Goal: Task Accomplishment & Management: Manage account settings

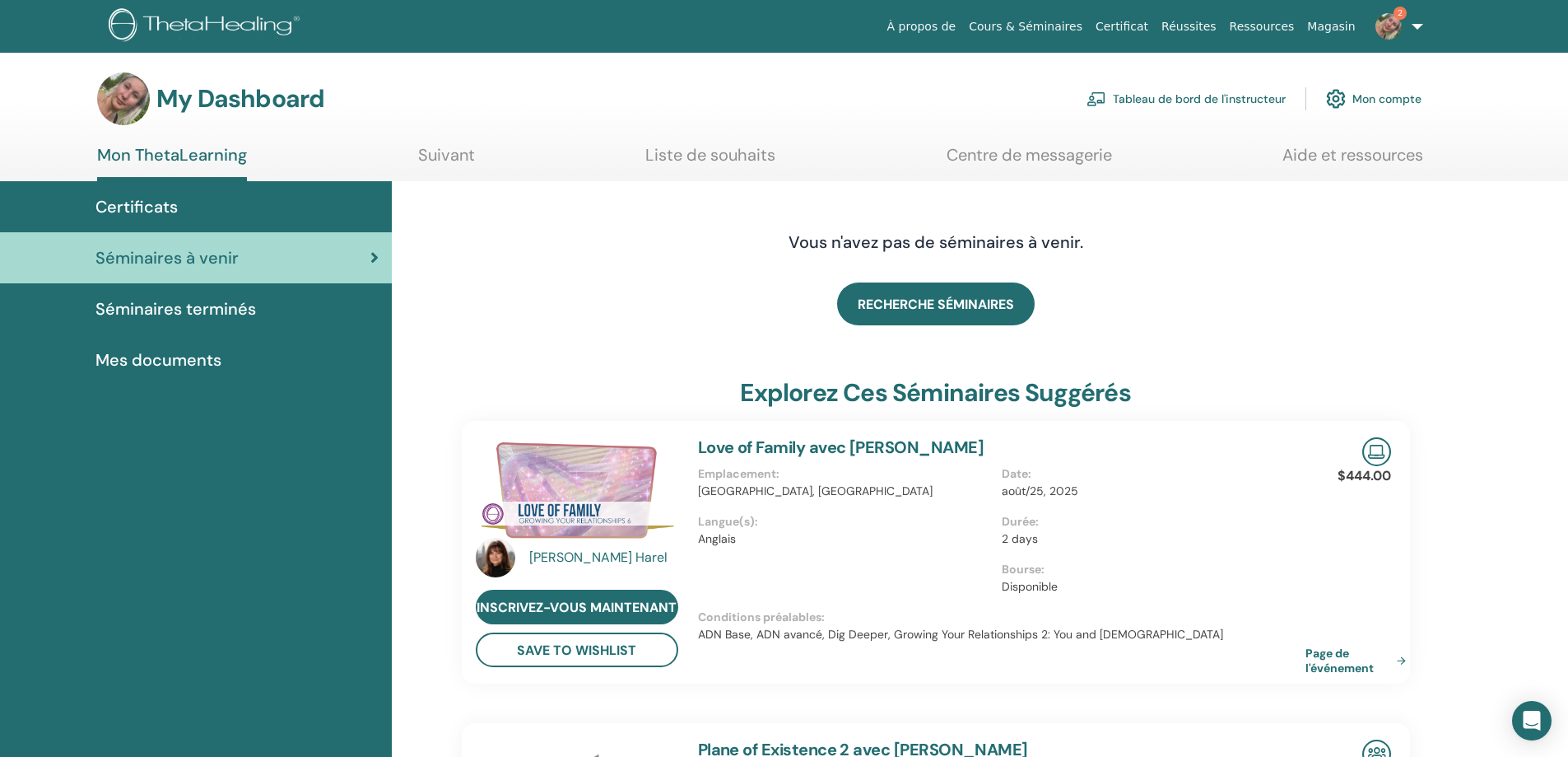
click at [158, 301] on span "Séminaires terminés" at bounding box center [175, 308] width 160 height 25
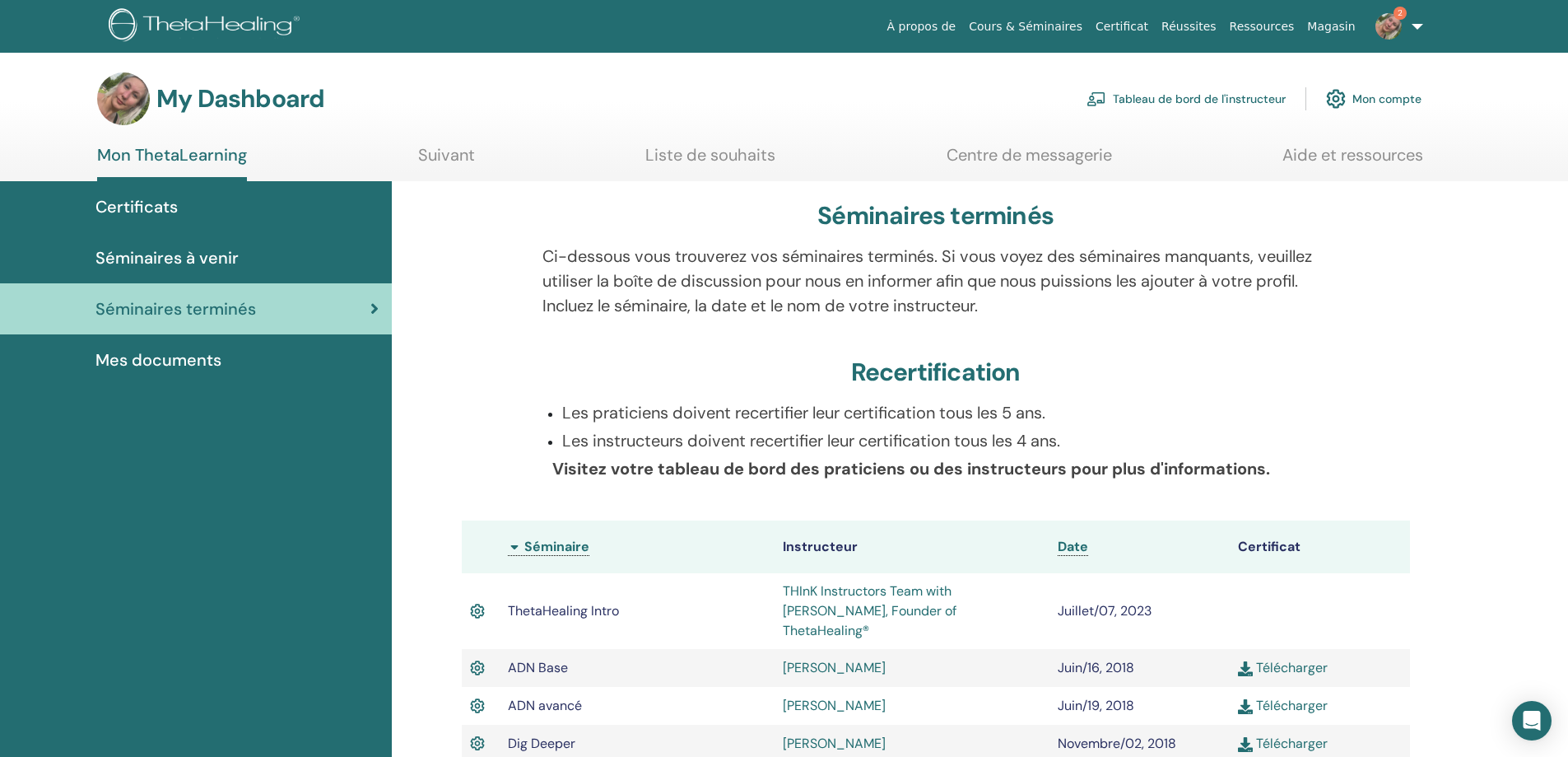
click at [166, 260] on span "Séminaires à venir" at bounding box center [166, 257] width 144 height 25
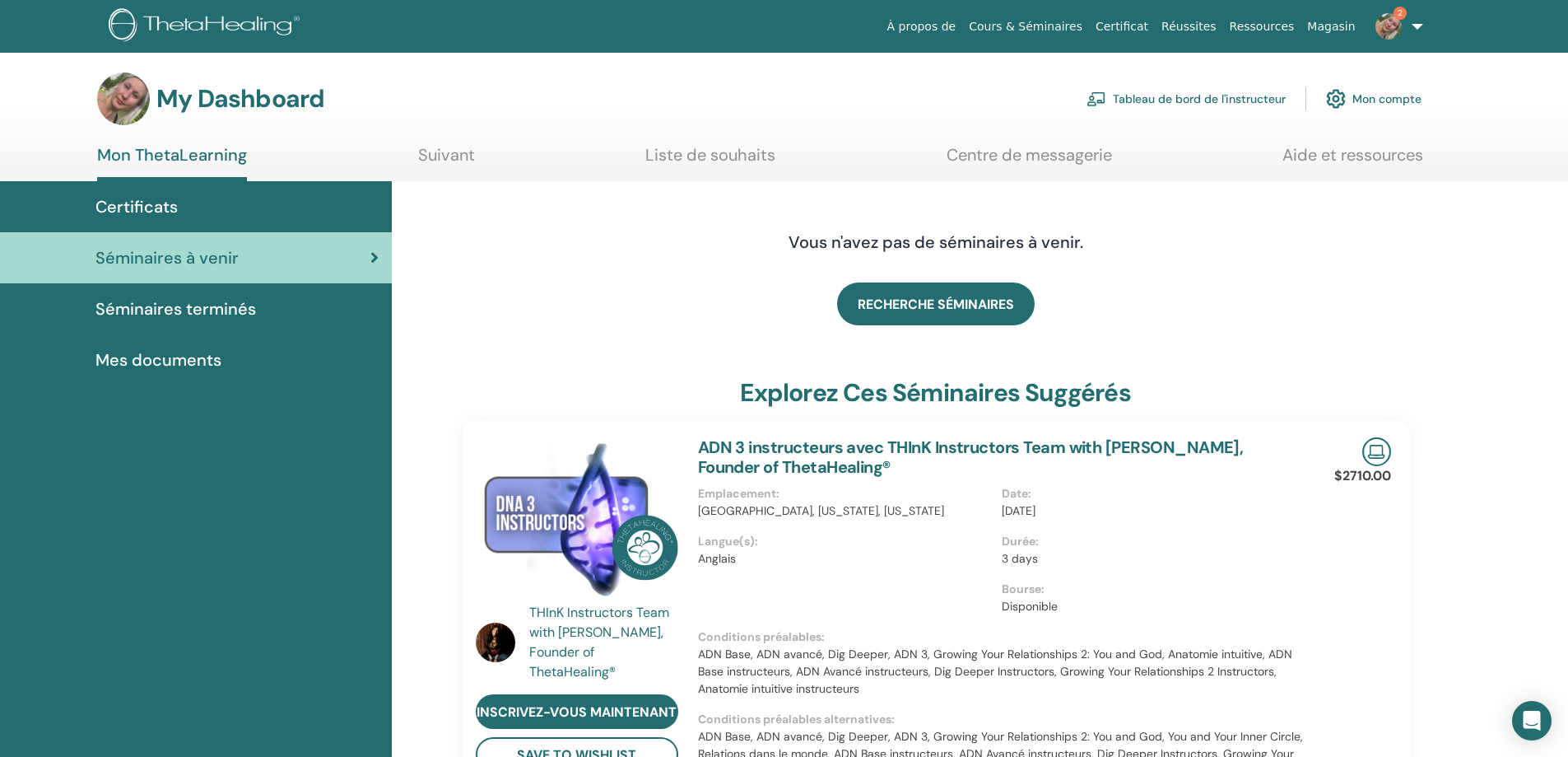
click at [202, 309] on span "Séminaires terminés" at bounding box center [175, 308] width 160 height 25
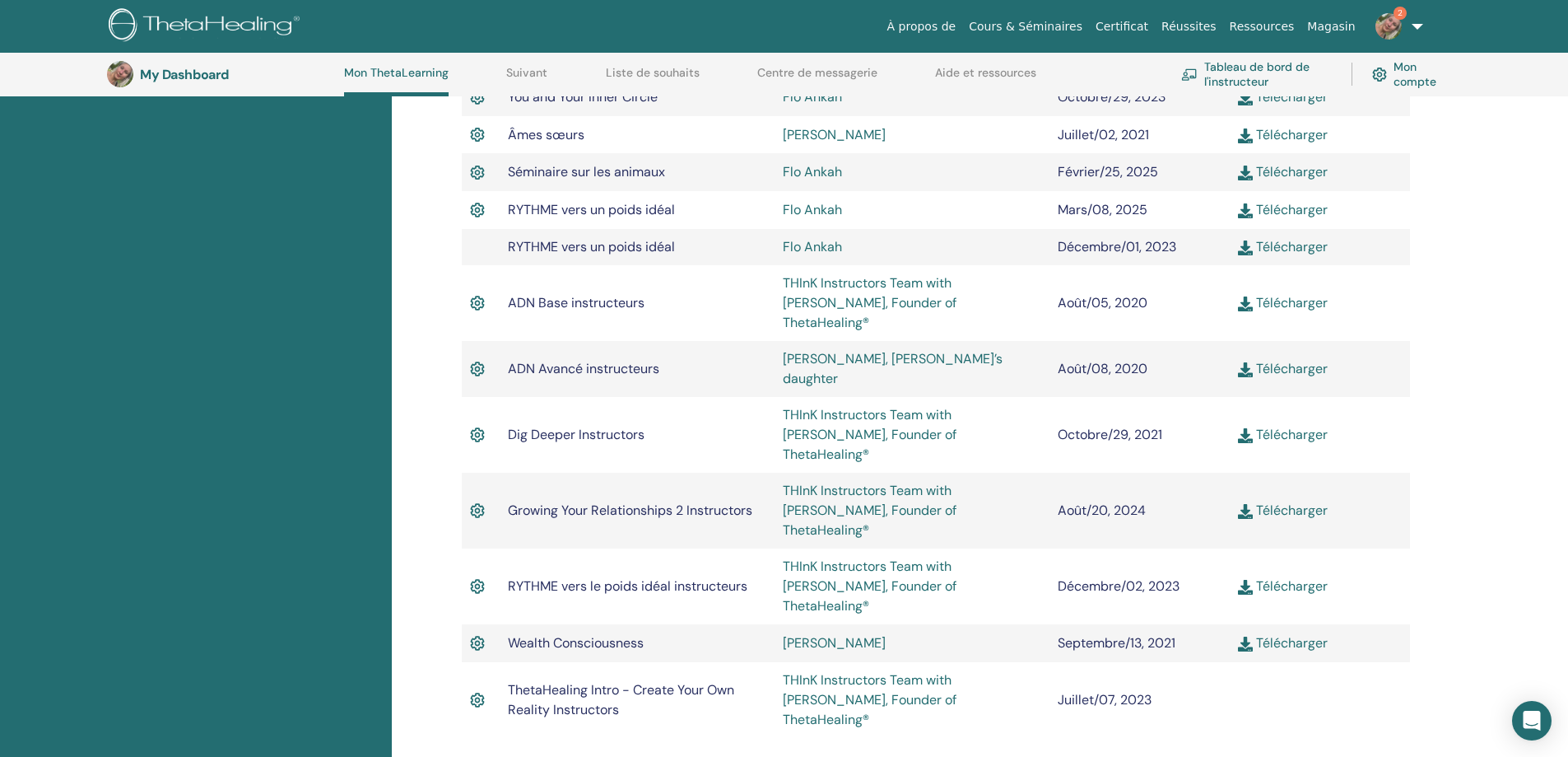
scroll to position [949, 0]
click at [1291, 635] on link "Télécharger" at bounding box center [1283, 644] width 90 height 18
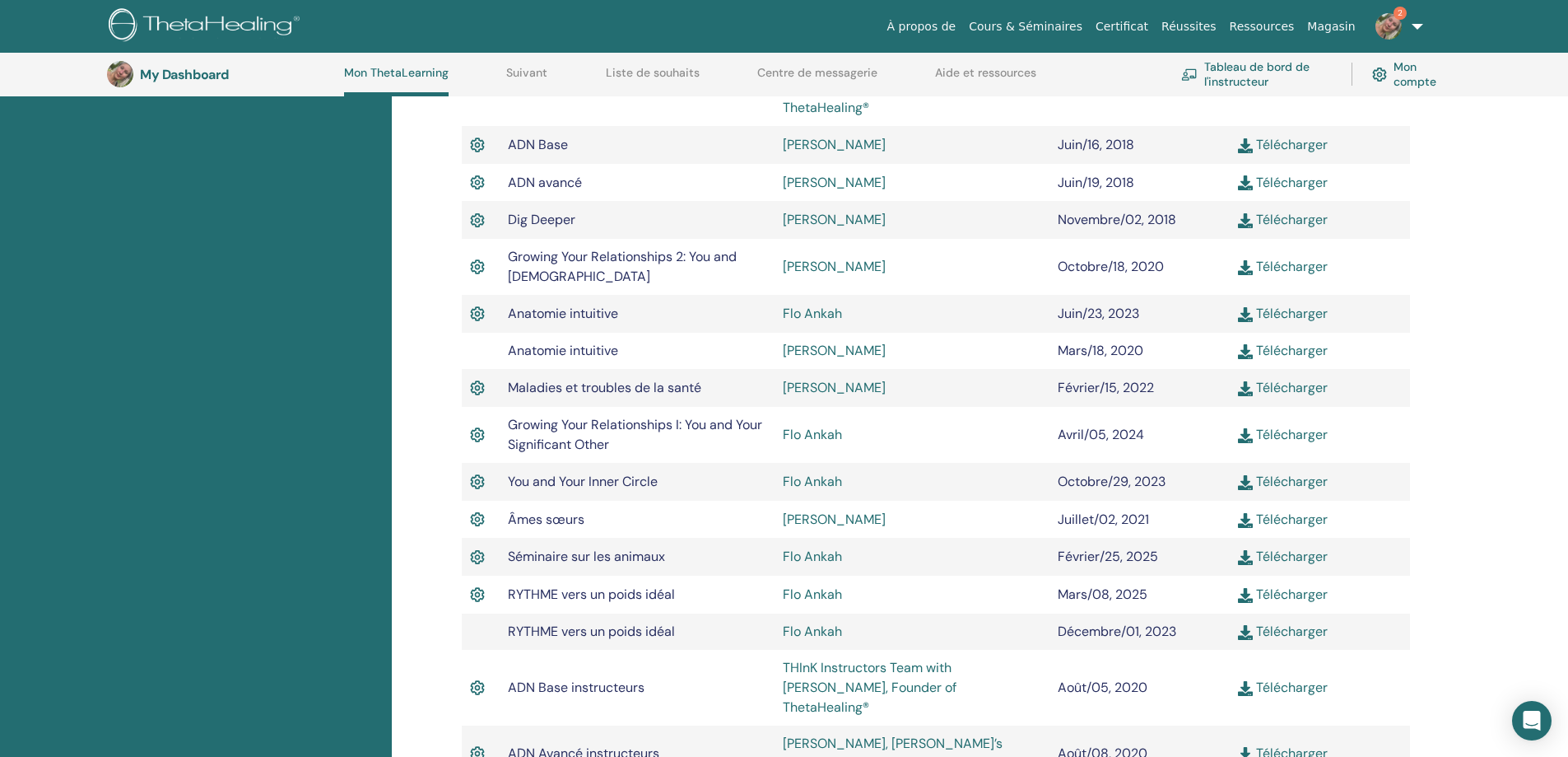
scroll to position [538, 0]
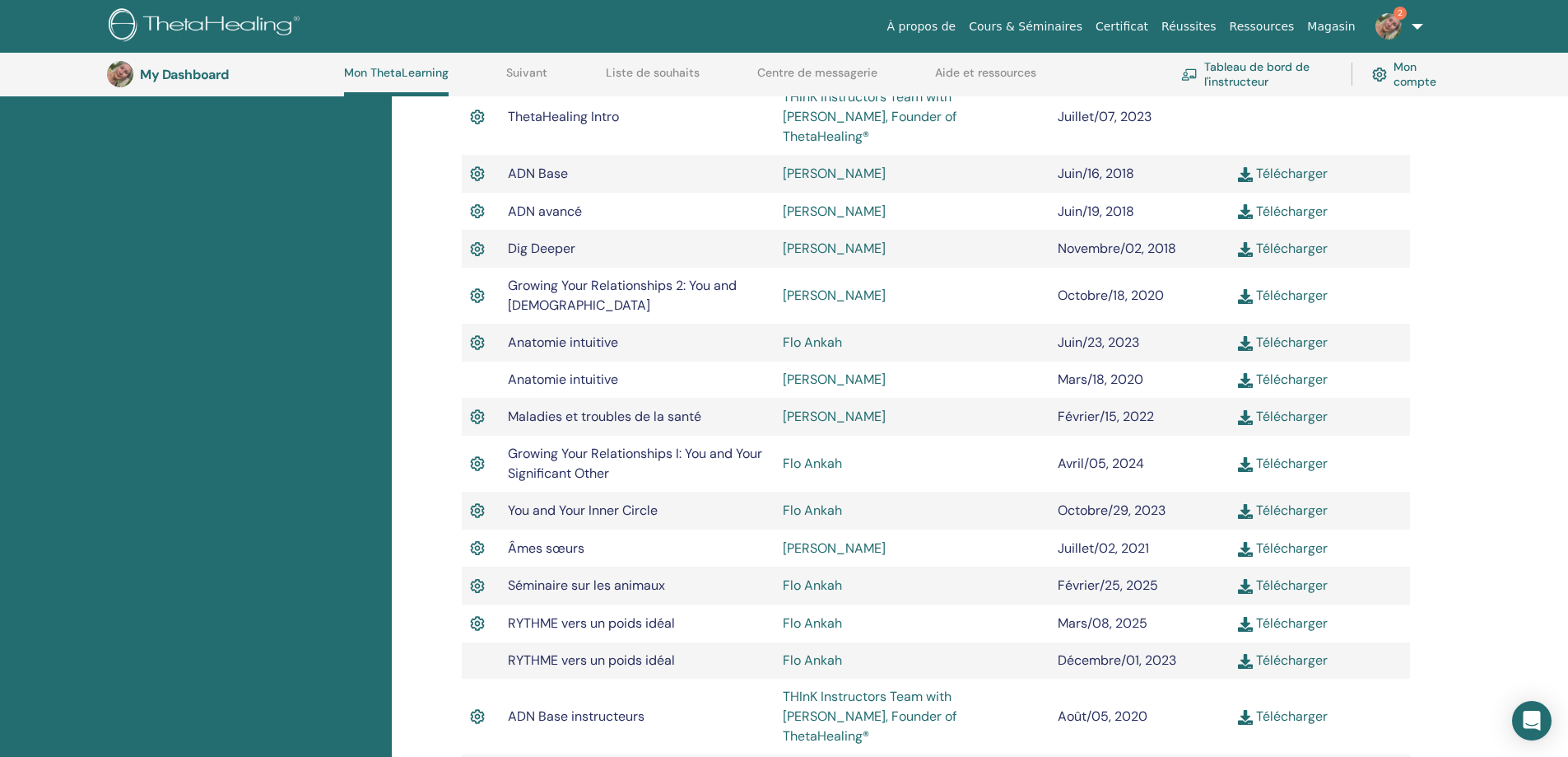
click at [475, 331] on img at bounding box center [477, 342] width 15 height 21
click at [470, 361] on td at bounding box center [480, 379] width 38 height 36
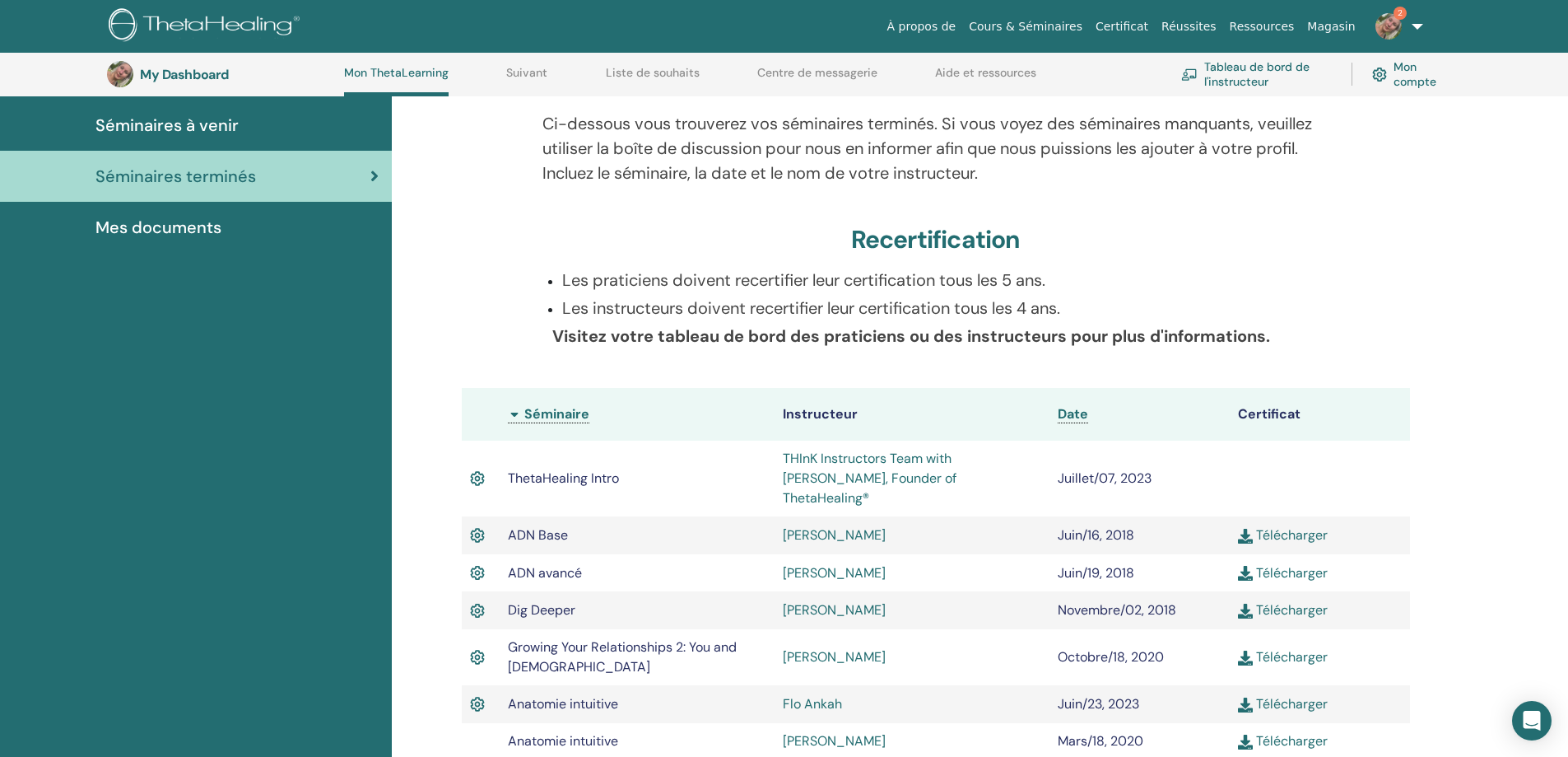
scroll to position [373, 0]
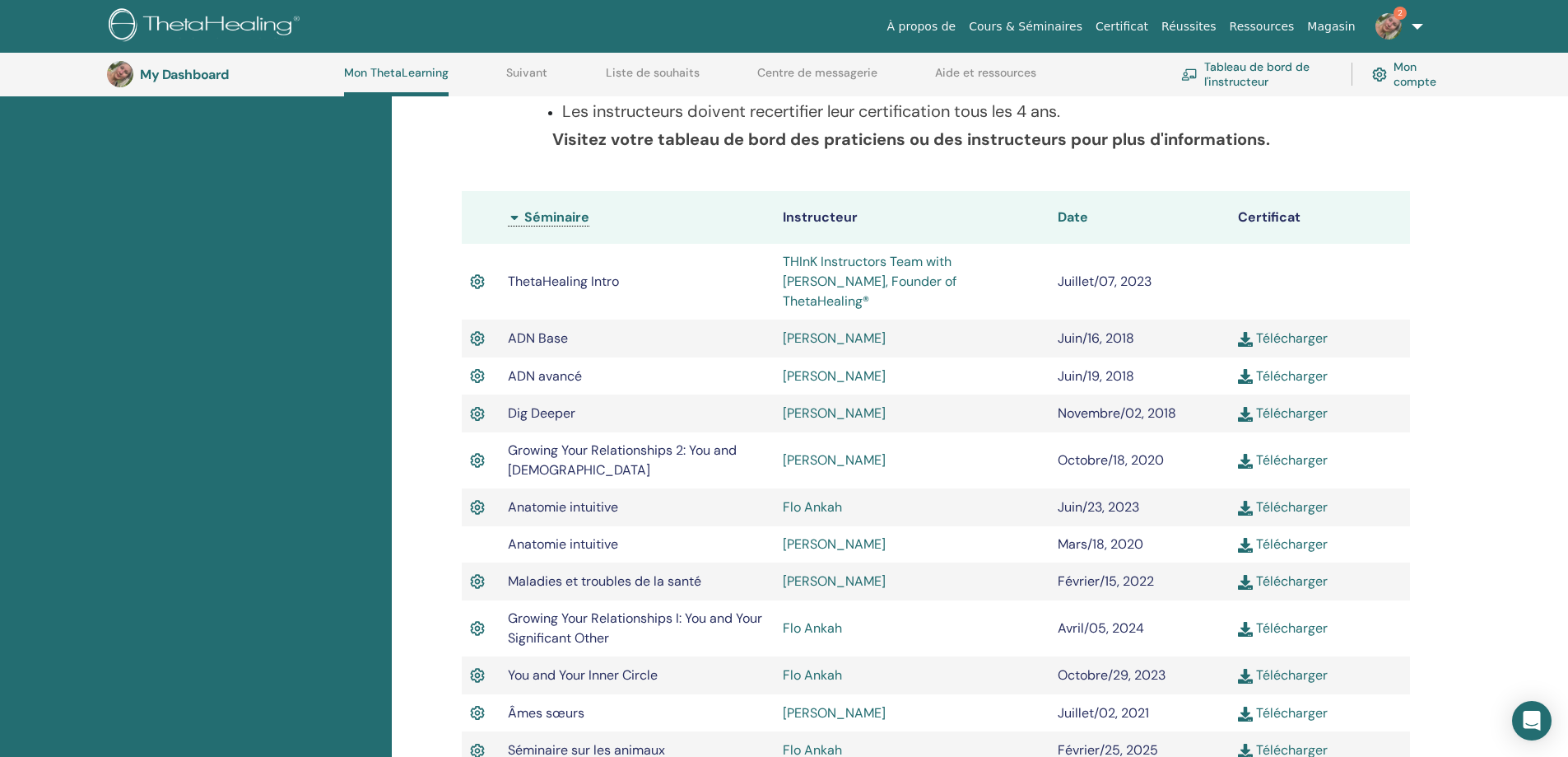
click at [1077, 218] on span "Date" at bounding box center [1072, 217] width 31 height 18
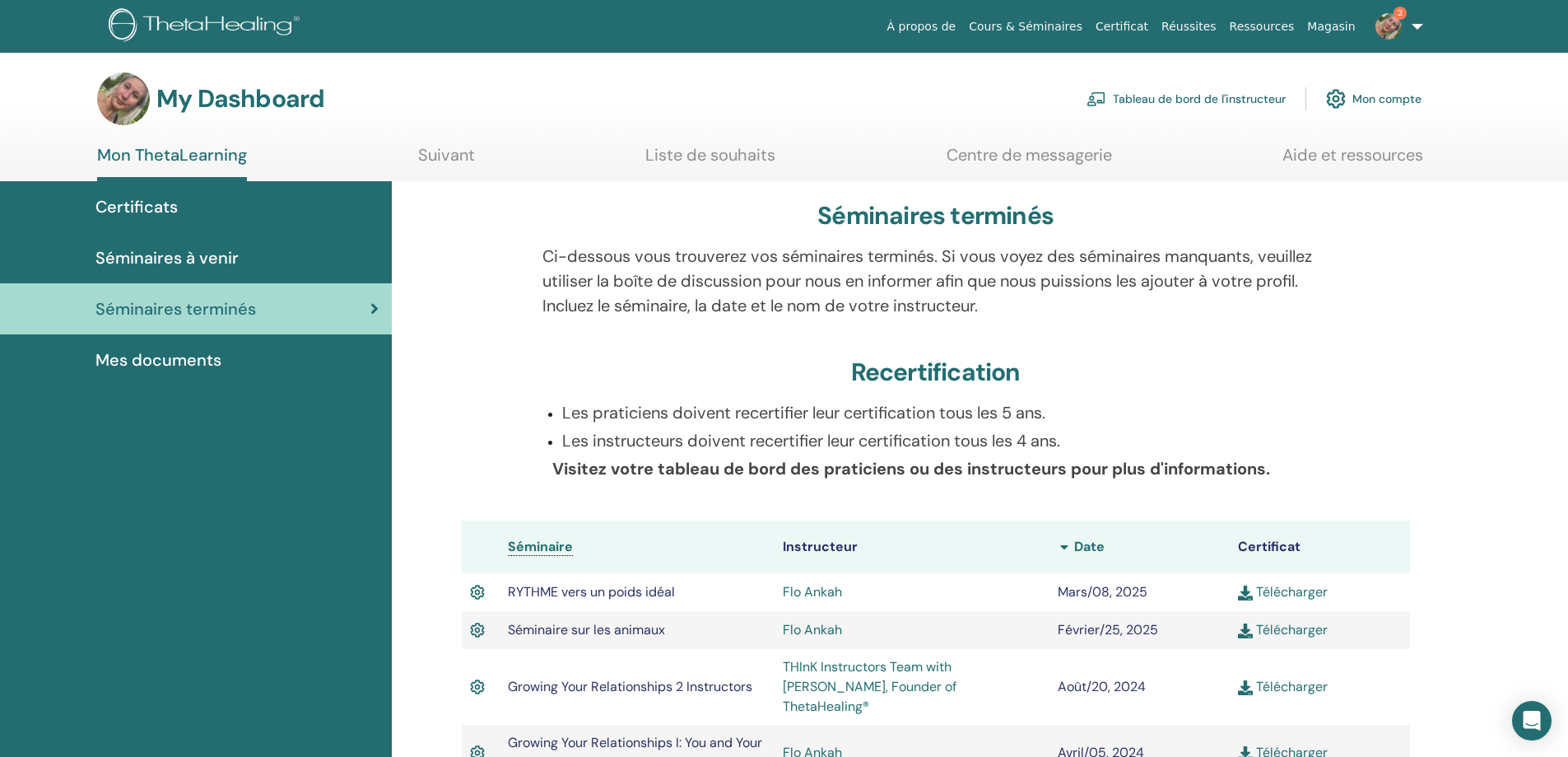
click at [1086, 545] on span "Date" at bounding box center [1089, 546] width 31 height 18
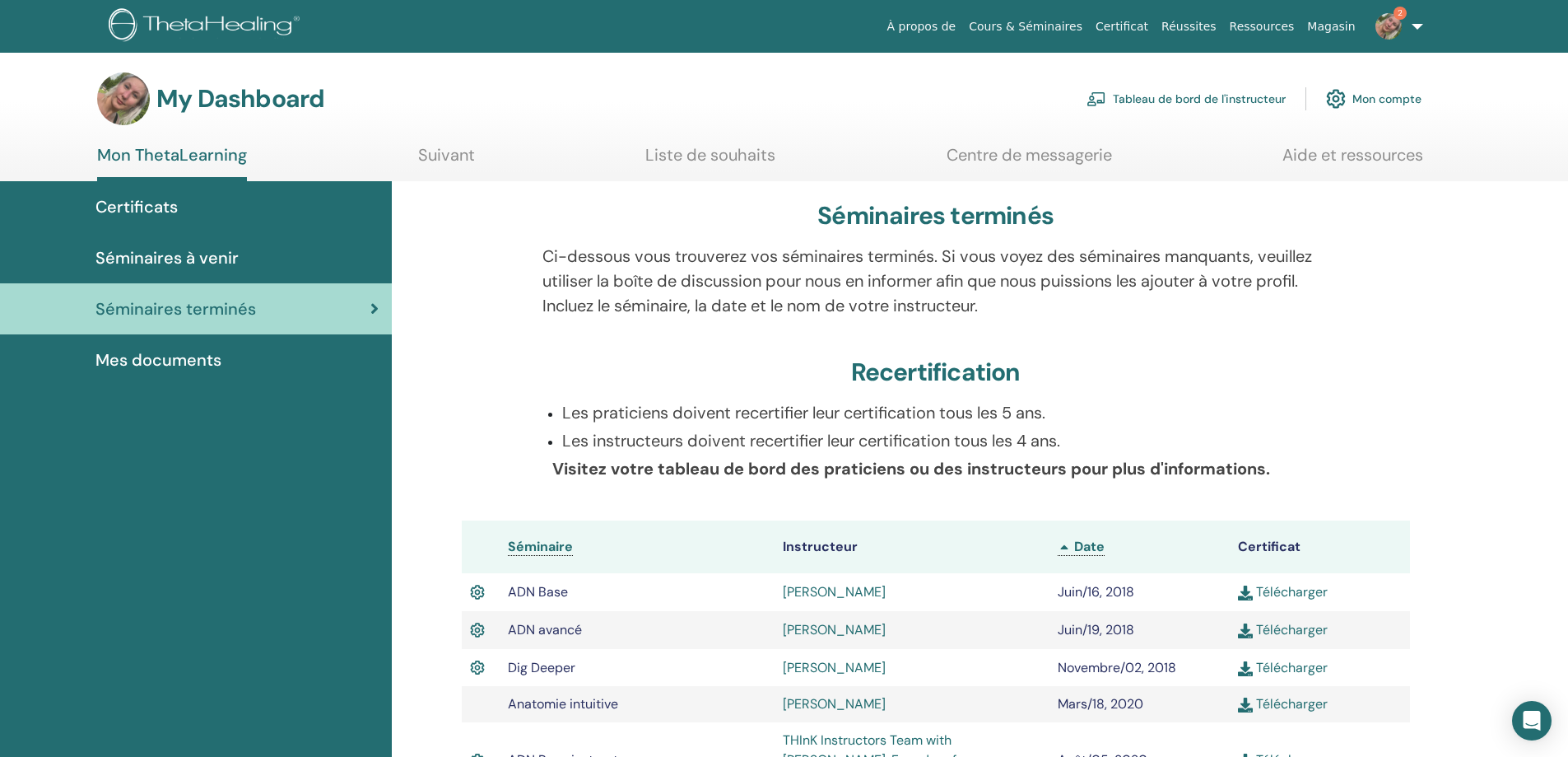
click at [159, 215] on span "Certificats" at bounding box center [136, 206] width 82 height 25
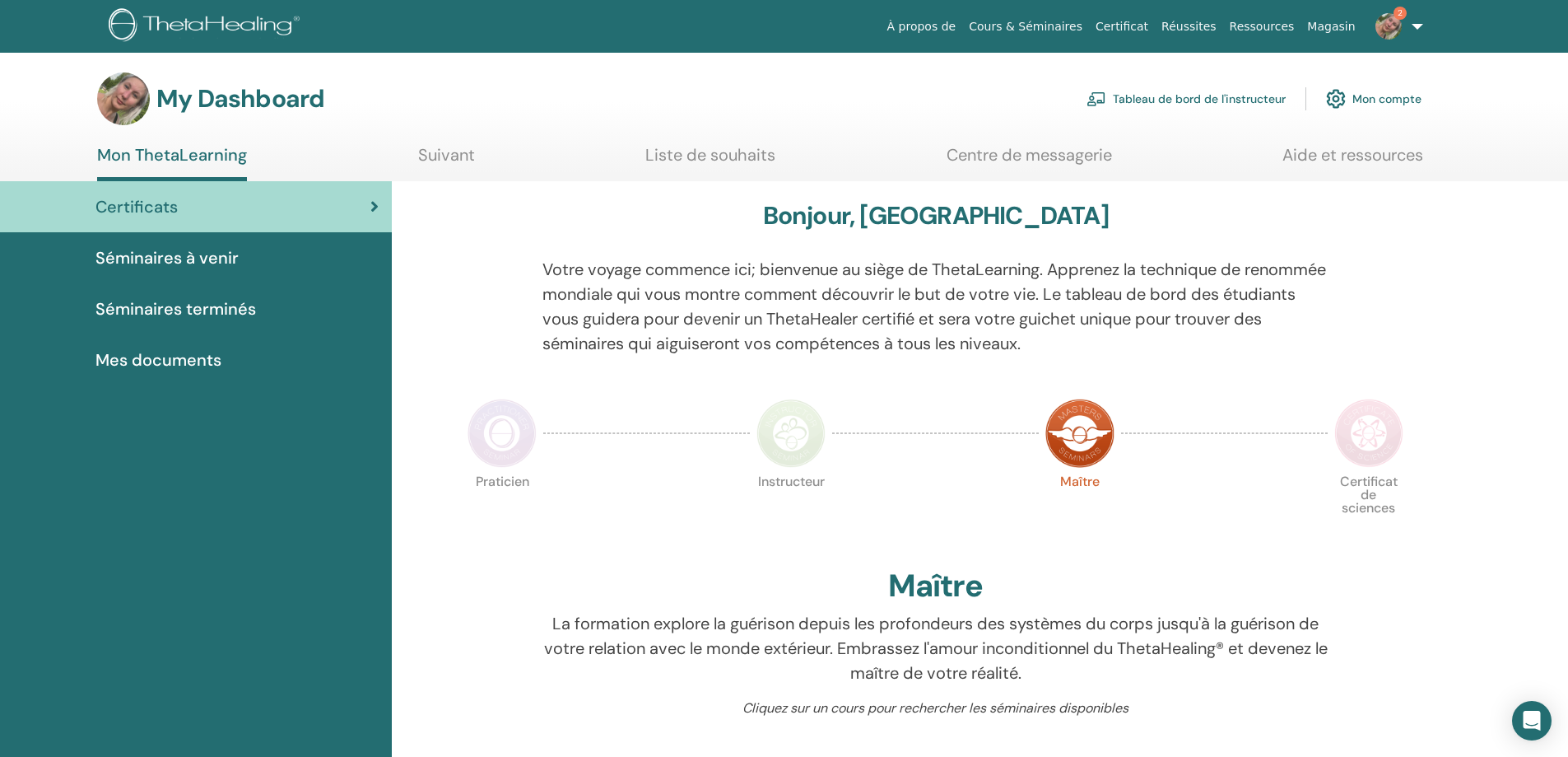
click at [1379, 430] on img at bounding box center [1368, 433] width 69 height 69
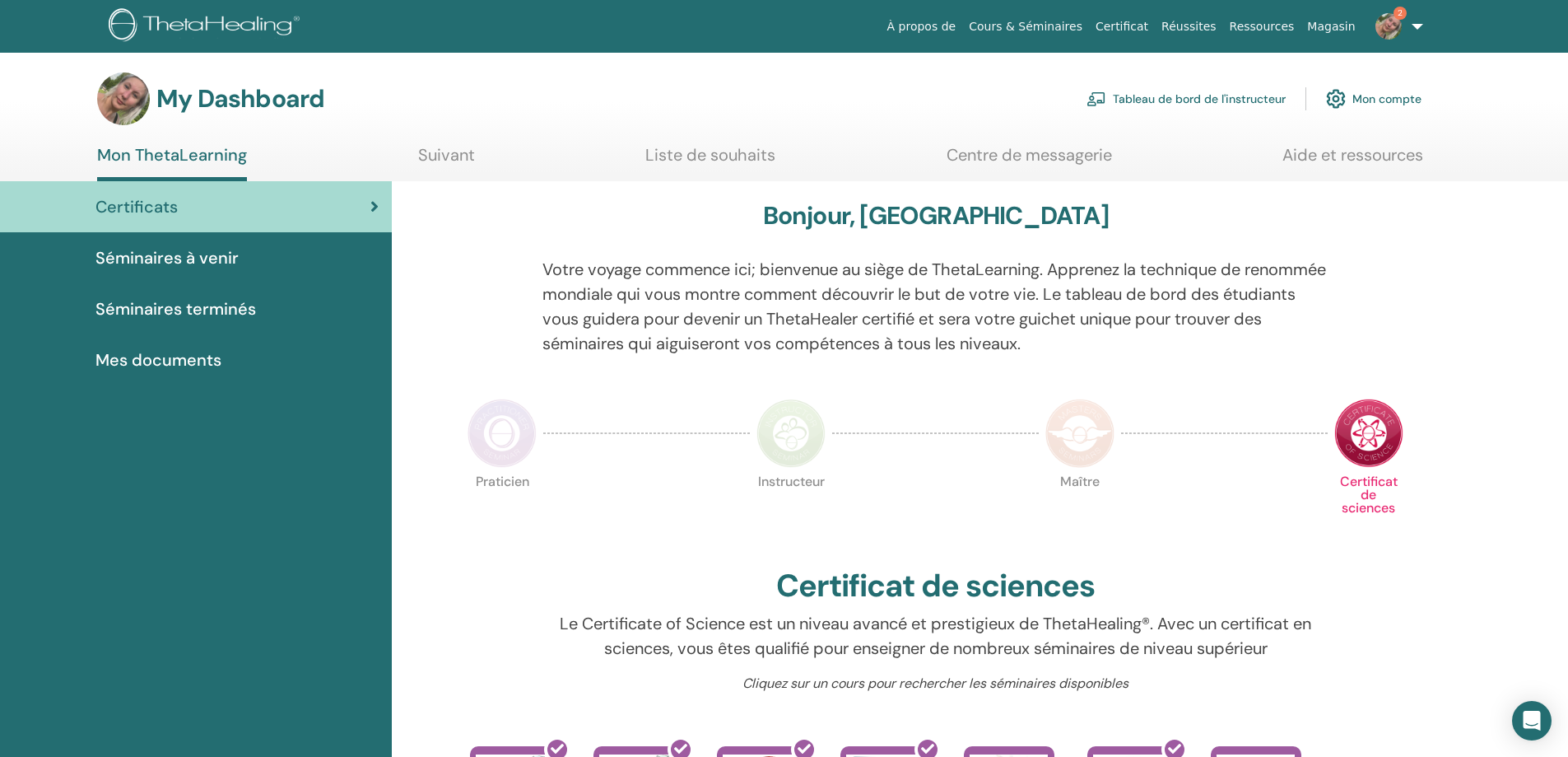
click at [499, 427] on img at bounding box center [502, 433] width 69 height 69
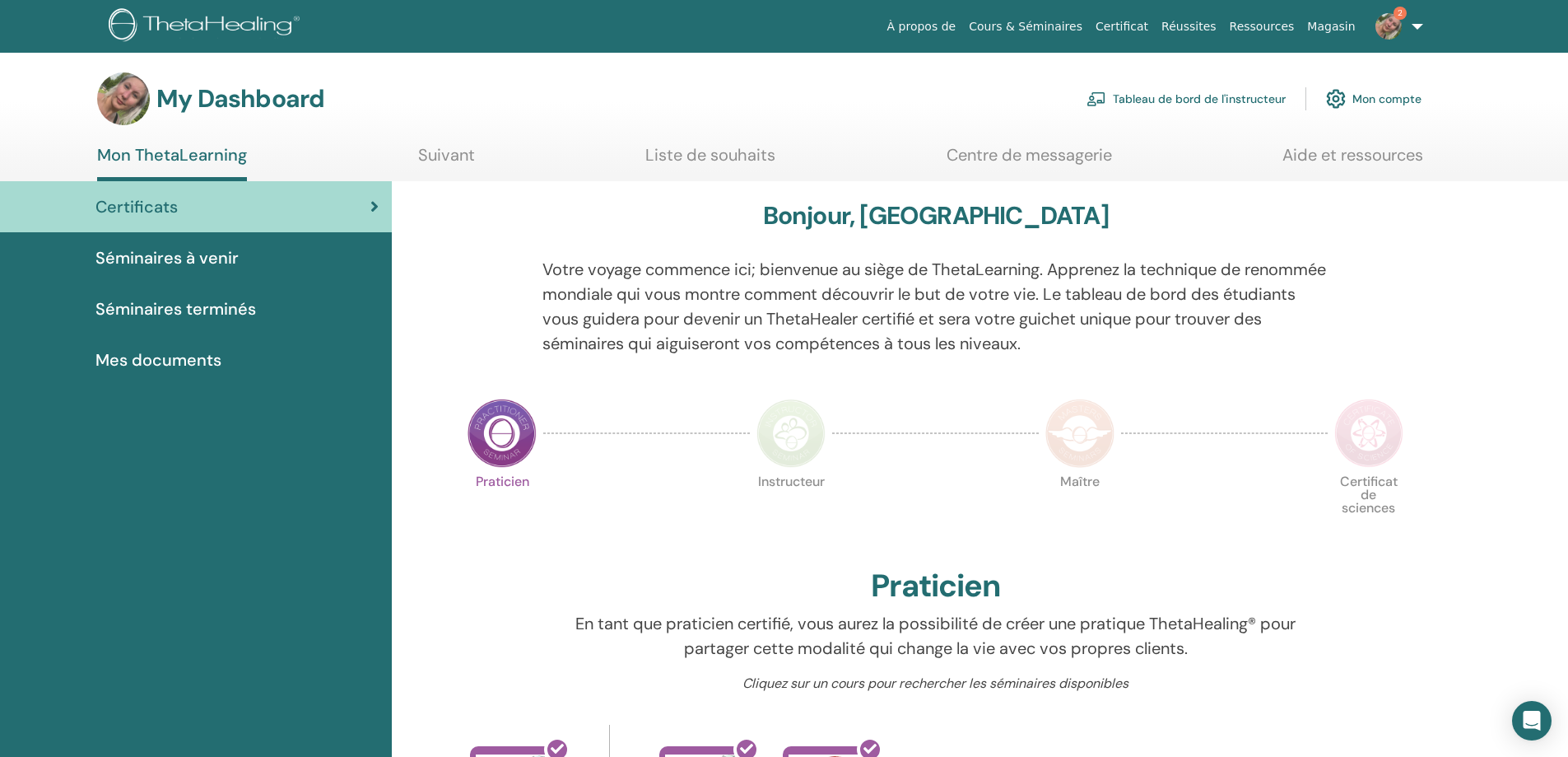
click at [169, 356] on span "Mes documents" at bounding box center [158, 360] width 126 height 25
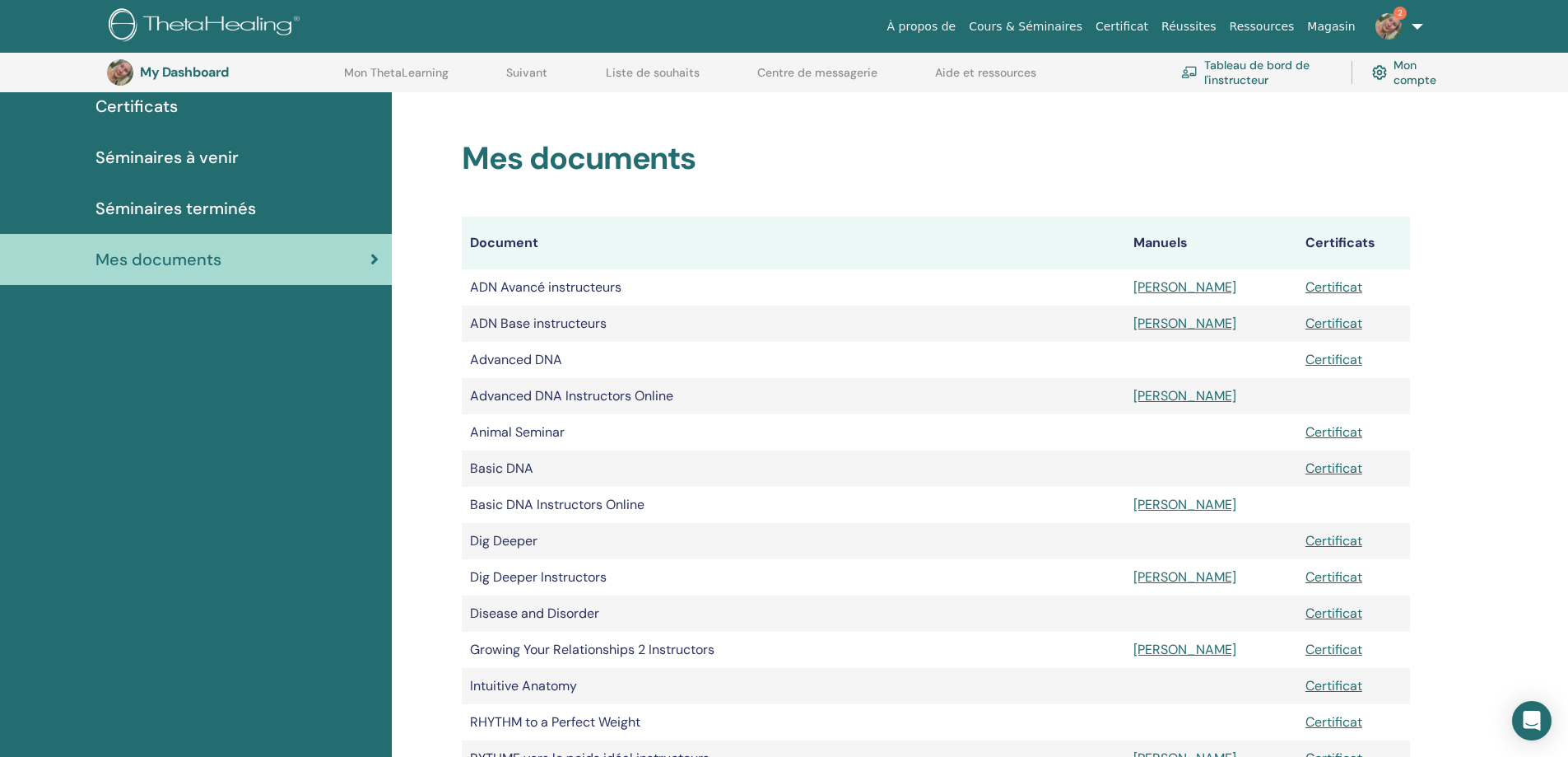
scroll to position [122, 0]
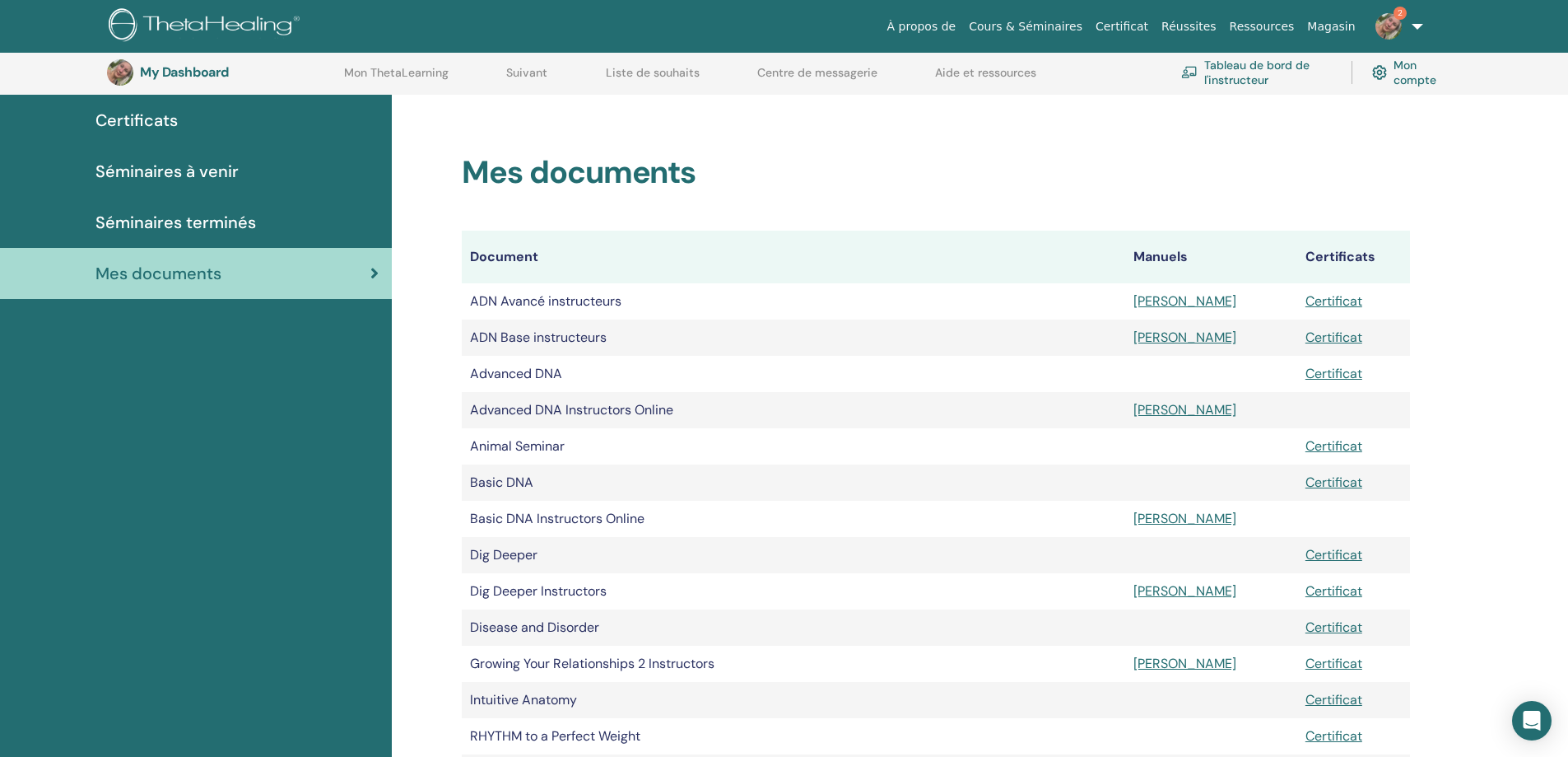
click at [1228, 67] on link "Tableau de bord de l'instructeur" at bounding box center [1256, 72] width 151 height 36
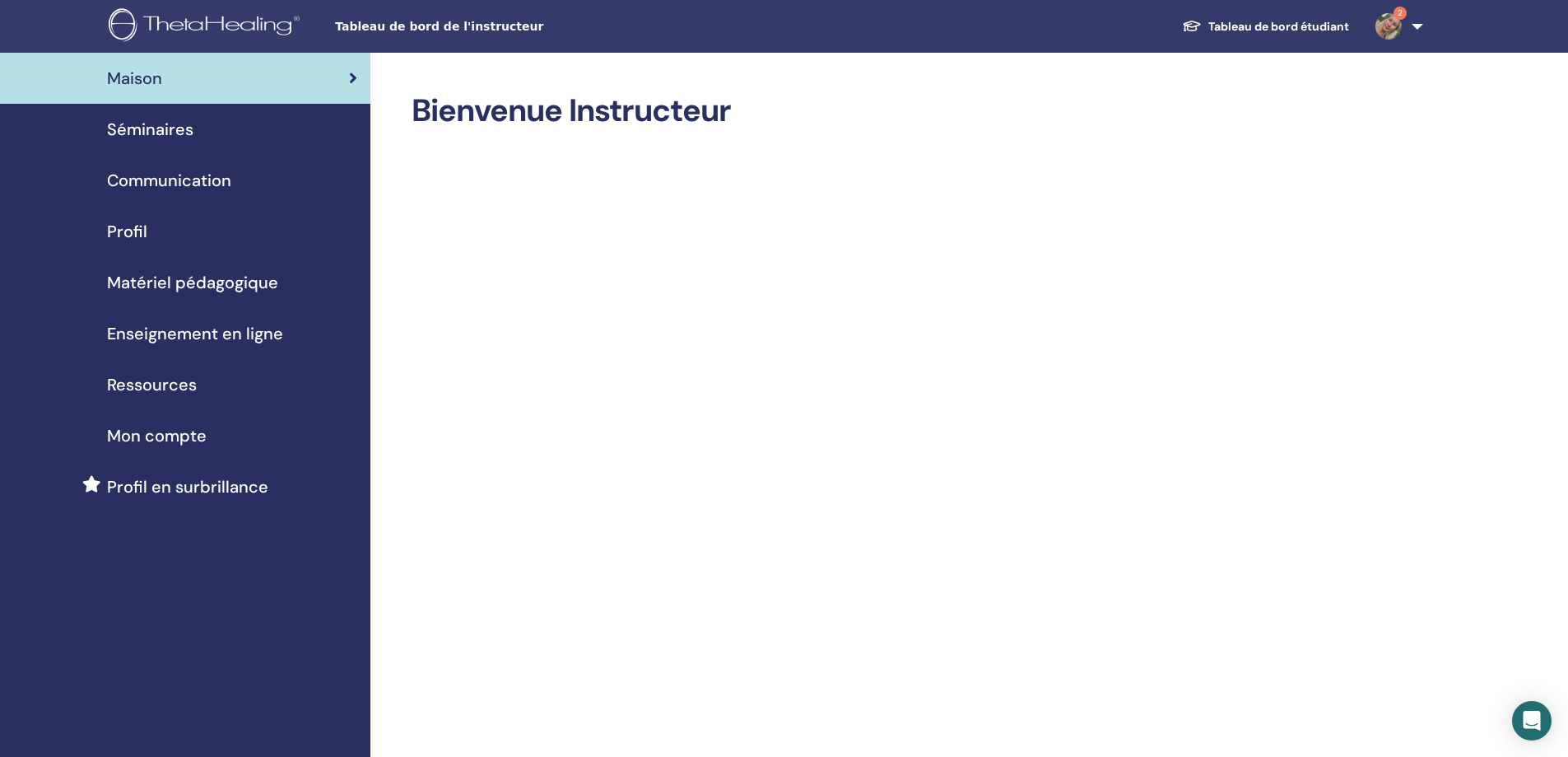
click at [122, 240] on span "Profil" at bounding box center [127, 232] width 41 height 25
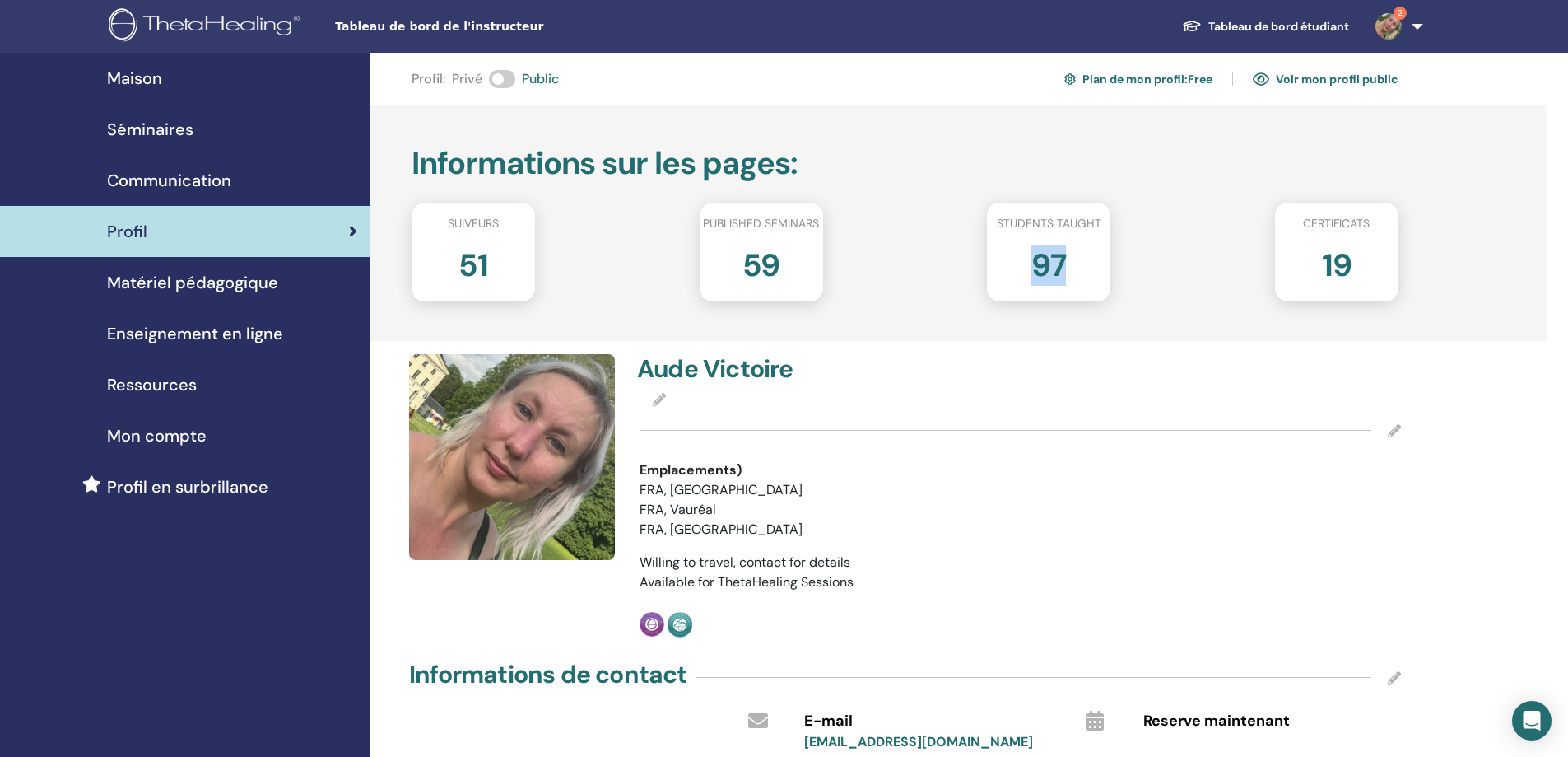
drag, startPoint x: 1039, startPoint y: 270, endPoint x: 1081, endPoint y: 278, distance: 42.8
click at [1081, 278] on div "97" at bounding box center [1048, 271] width 148 height 66
click at [1045, 335] on div "Informations sur les pages : Suiveurs 51 Published seminars 59 Students taught …" at bounding box center [958, 223] width 1176 height 235
drag, startPoint x: 1048, startPoint y: 272, endPoint x: 1069, endPoint y: 279, distance: 22.1
click at [1070, 279] on div "97" at bounding box center [1048, 271] width 148 height 66
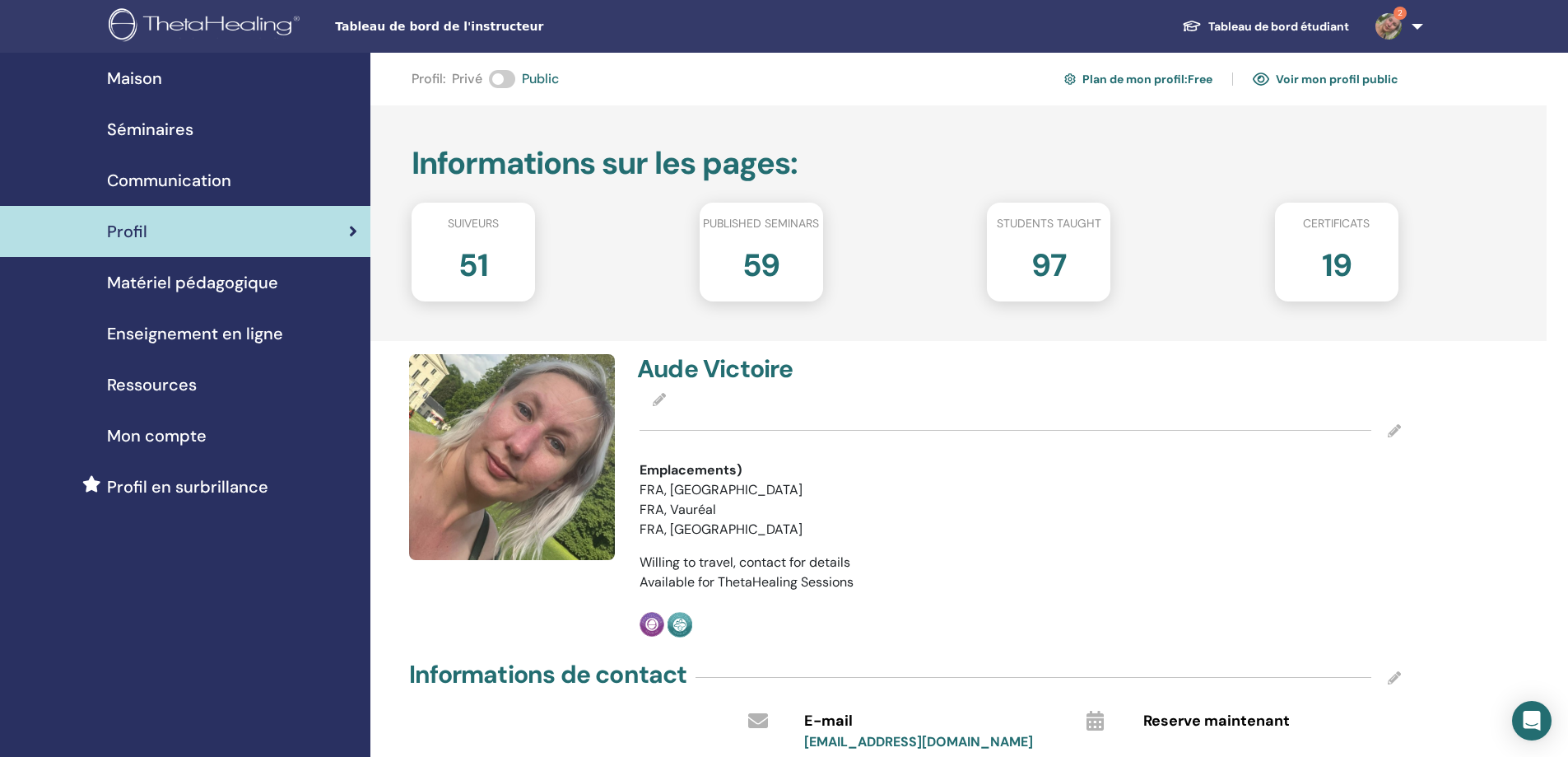
click at [1039, 386] on div "Aude Victoire" at bounding box center [1020, 372] width 786 height 36
click at [145, 130] on span "Séminaires" at bounding box center [150, 130] width 86 height 25
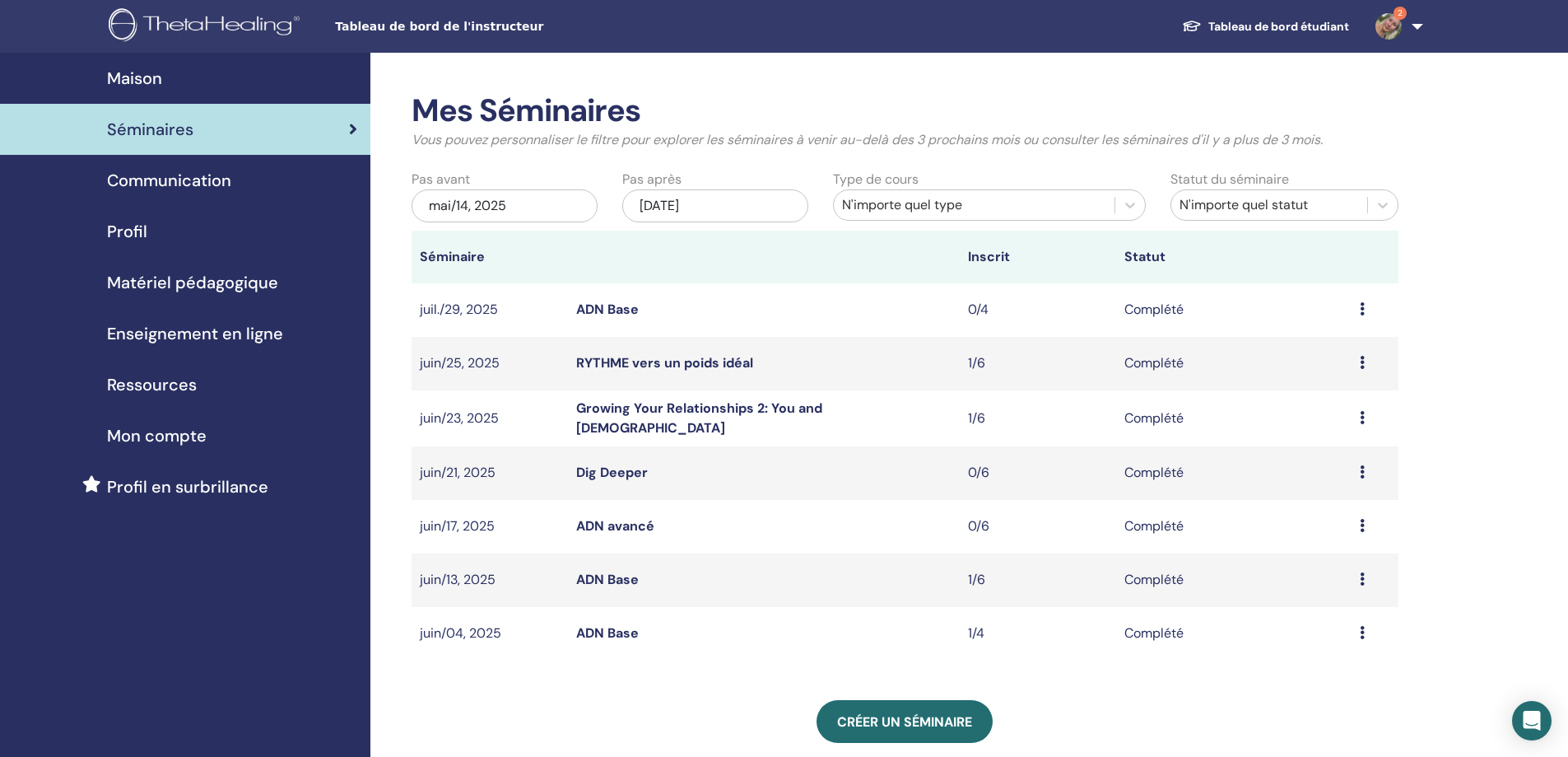
click at [171, 182] on span "Communication" at bounding box center [168, 181] width 124 height 25
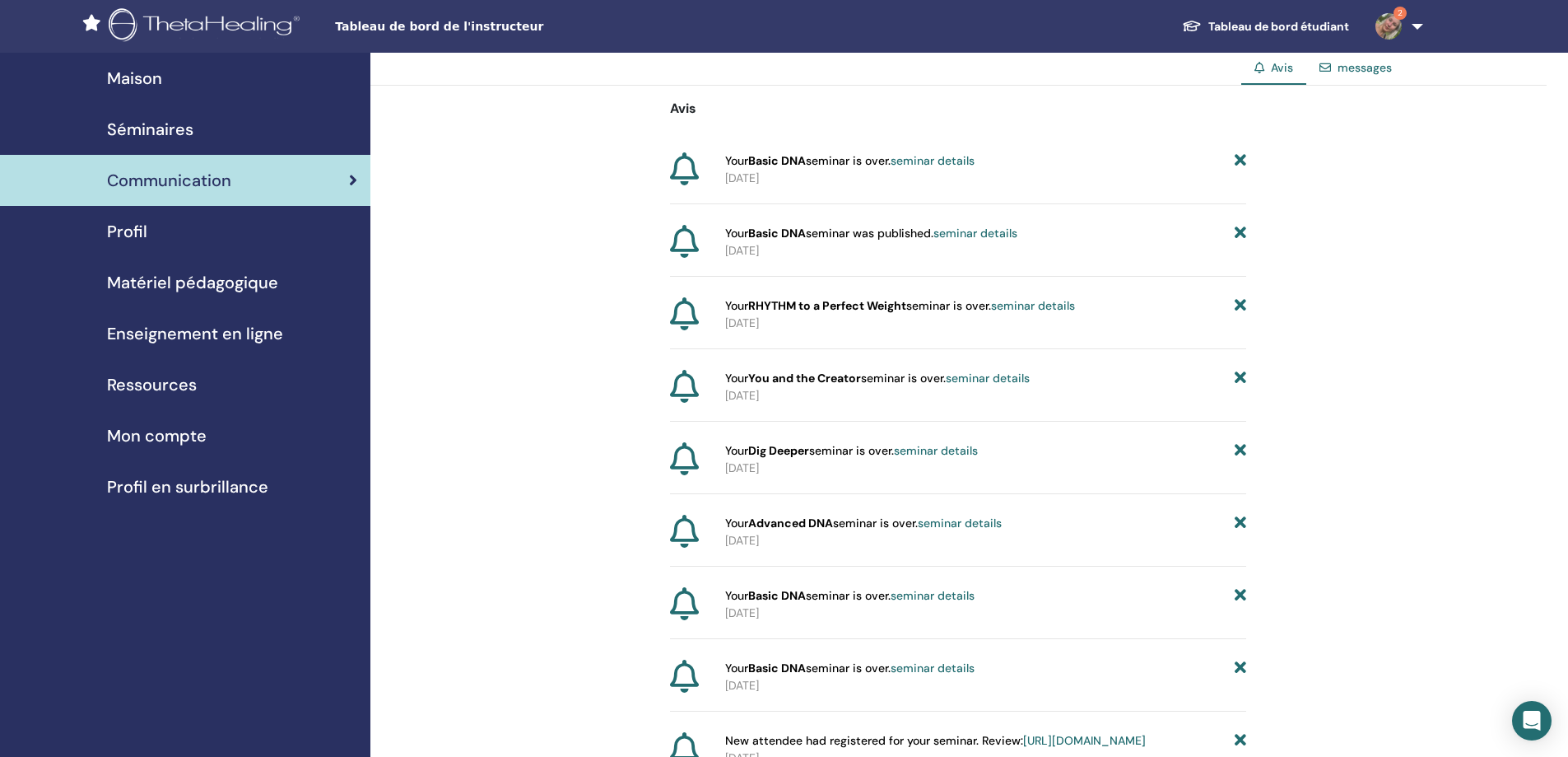
click at [158, 124] on span "Séminaires" at bounding box center [150, 130] width 86 height 25
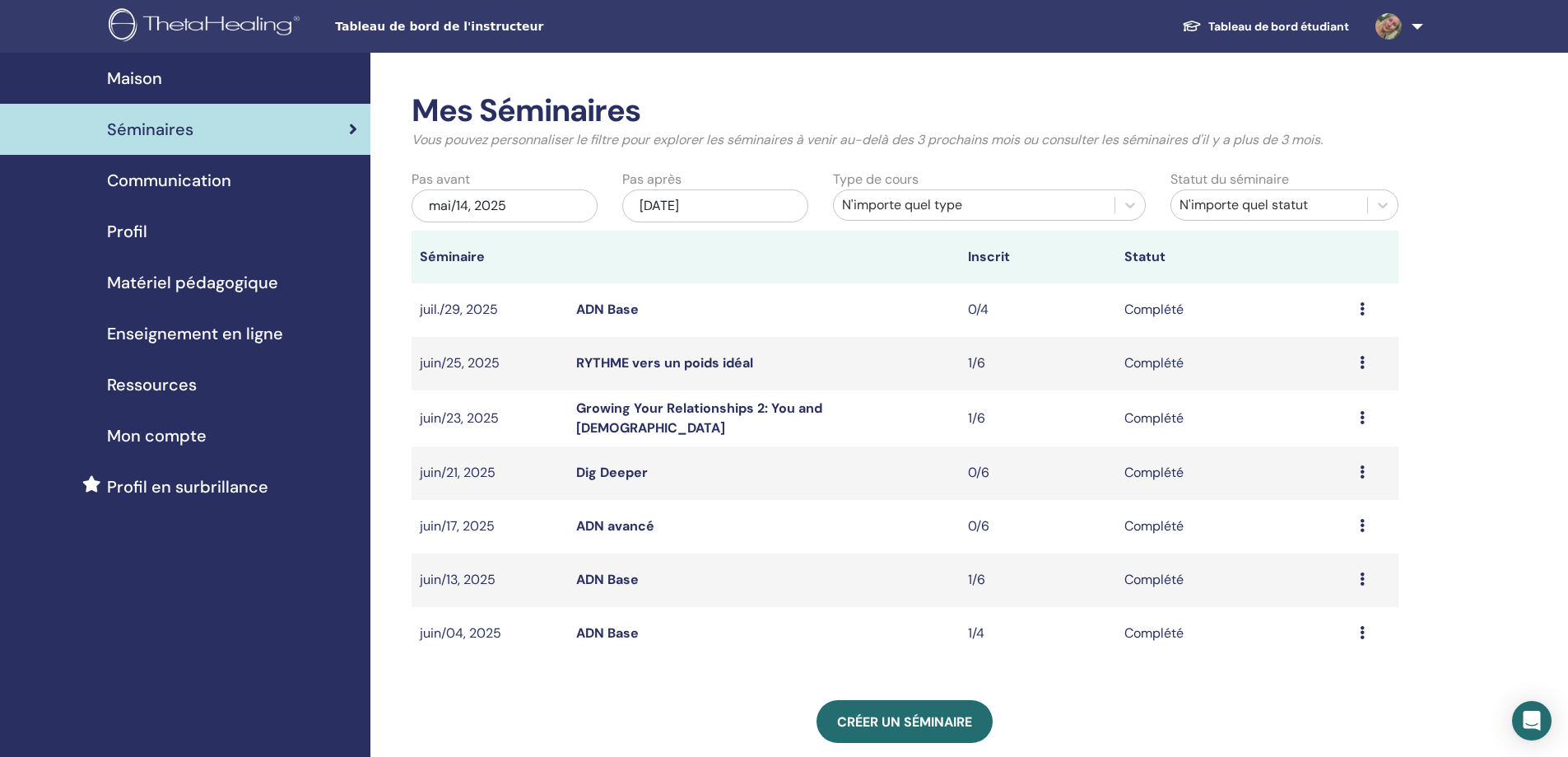
click at [534, 201] on div "mai/14, 2025" at bounding box center [504, 205] width 186 height 33
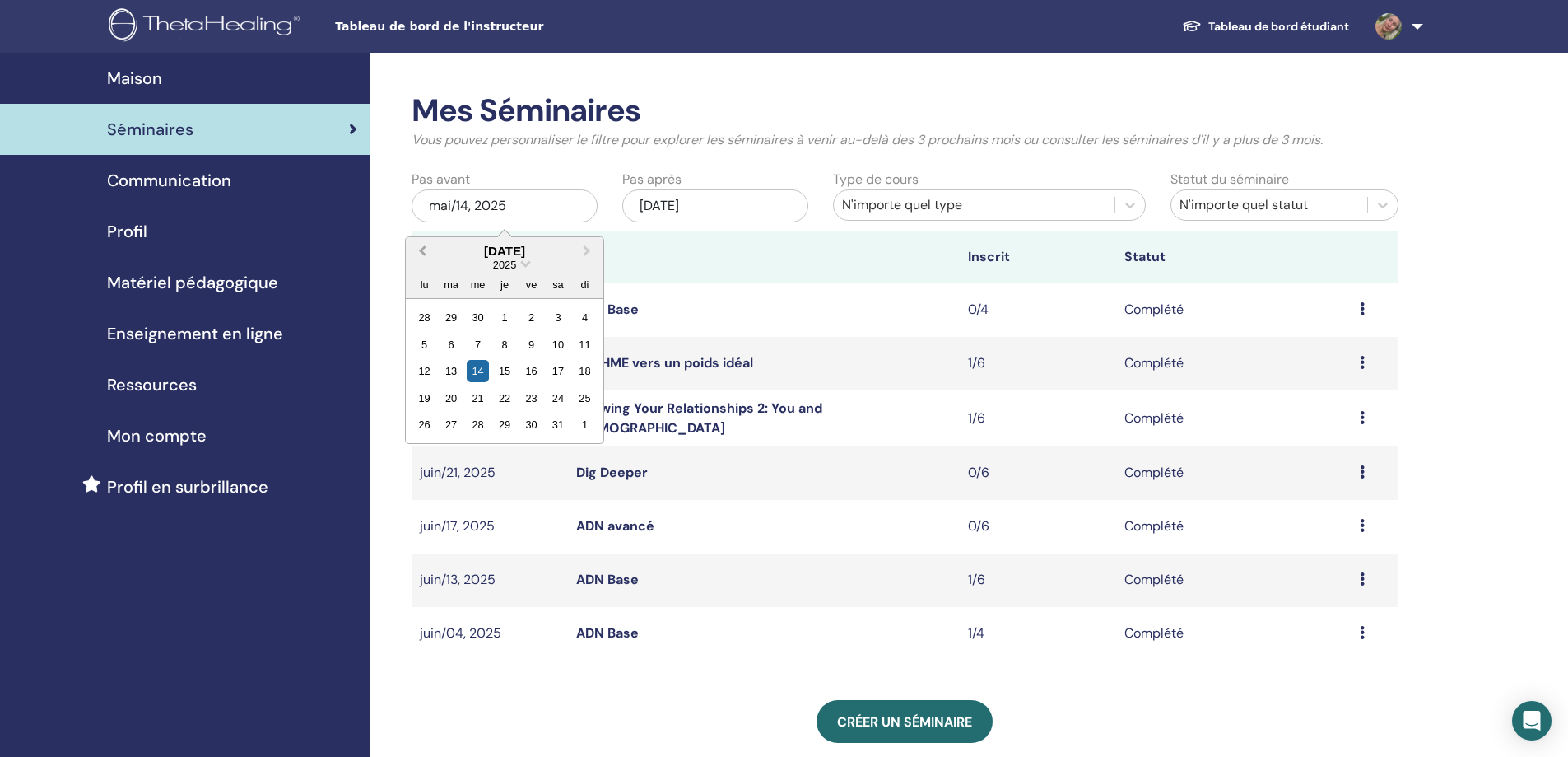
click at [422, 250] on span "Previous Month" at bounding box center [422, 251] width 0 height 18
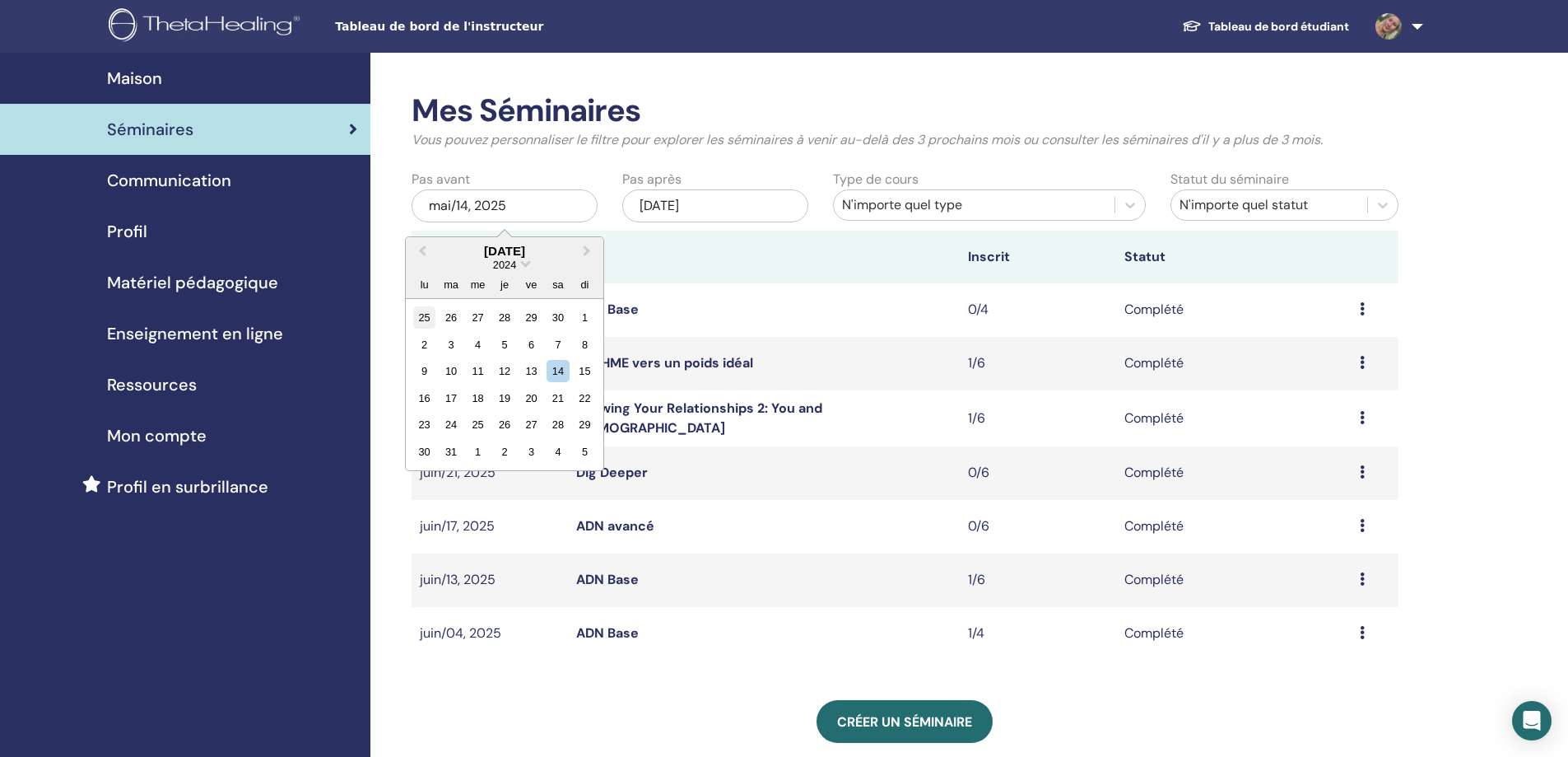
click at [422, 325] on div "25" at bounding box center [424, 317] width 22 height 22
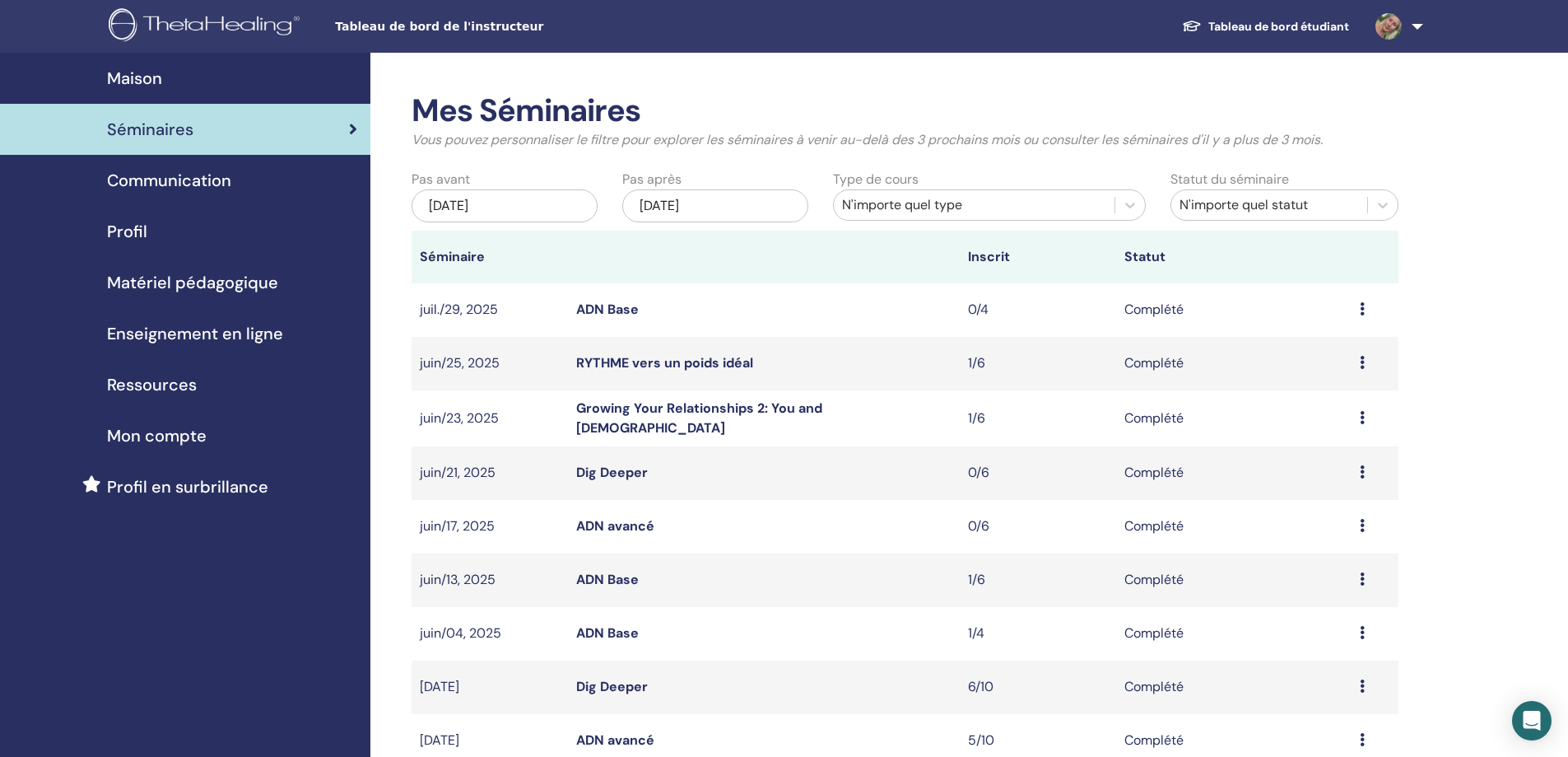
click at [709, 205] on div "nov./14, 2025" at bounding box center [714, 205] width 186 height 33
click at [779, 167] on div "Mes Séminaires Vous pouvez personnaliser le filtre pour explorer les séminaires…" at bounding box center [905, 489] width 987 height 794
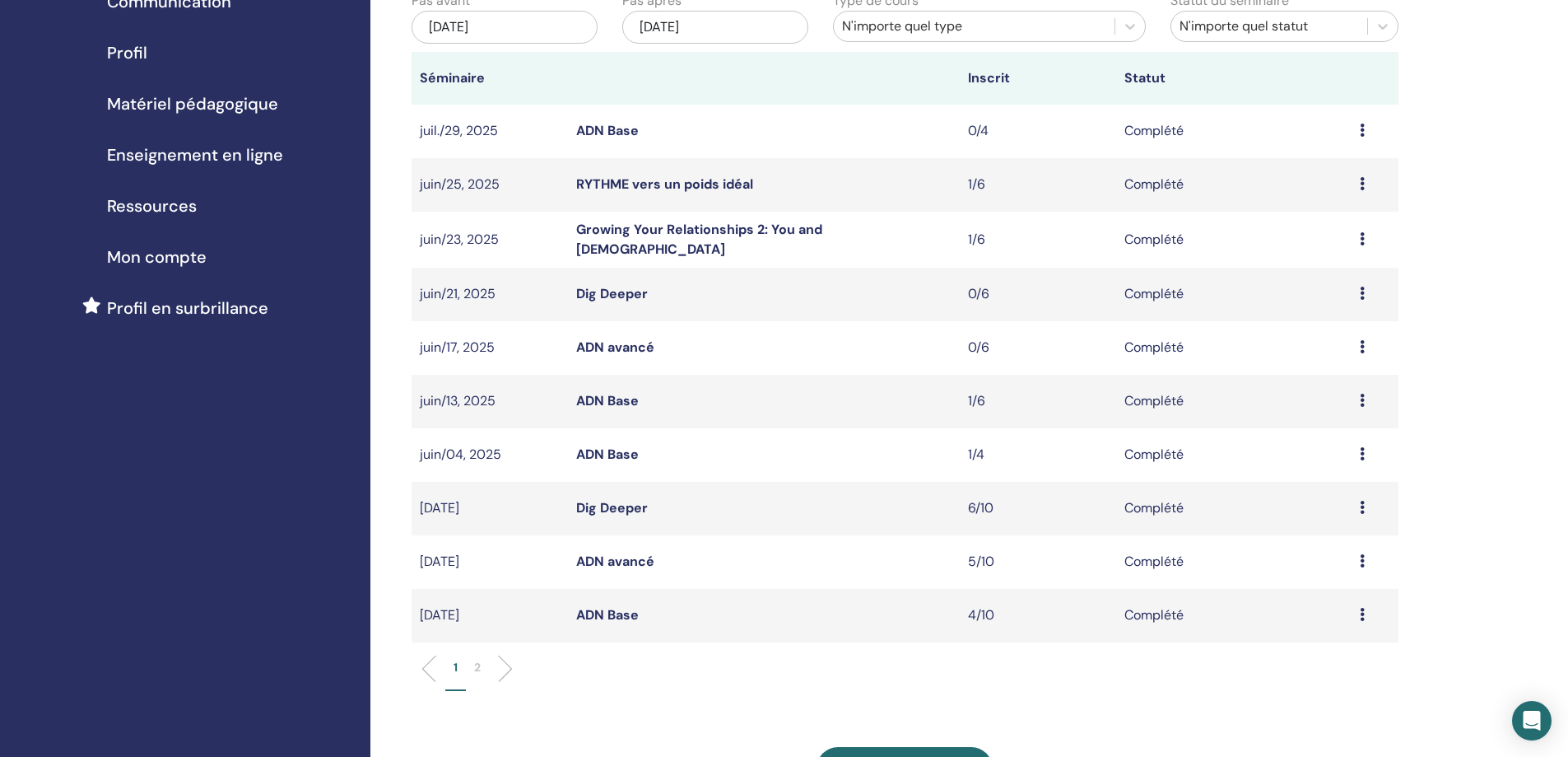
scroll to position [165, 0]
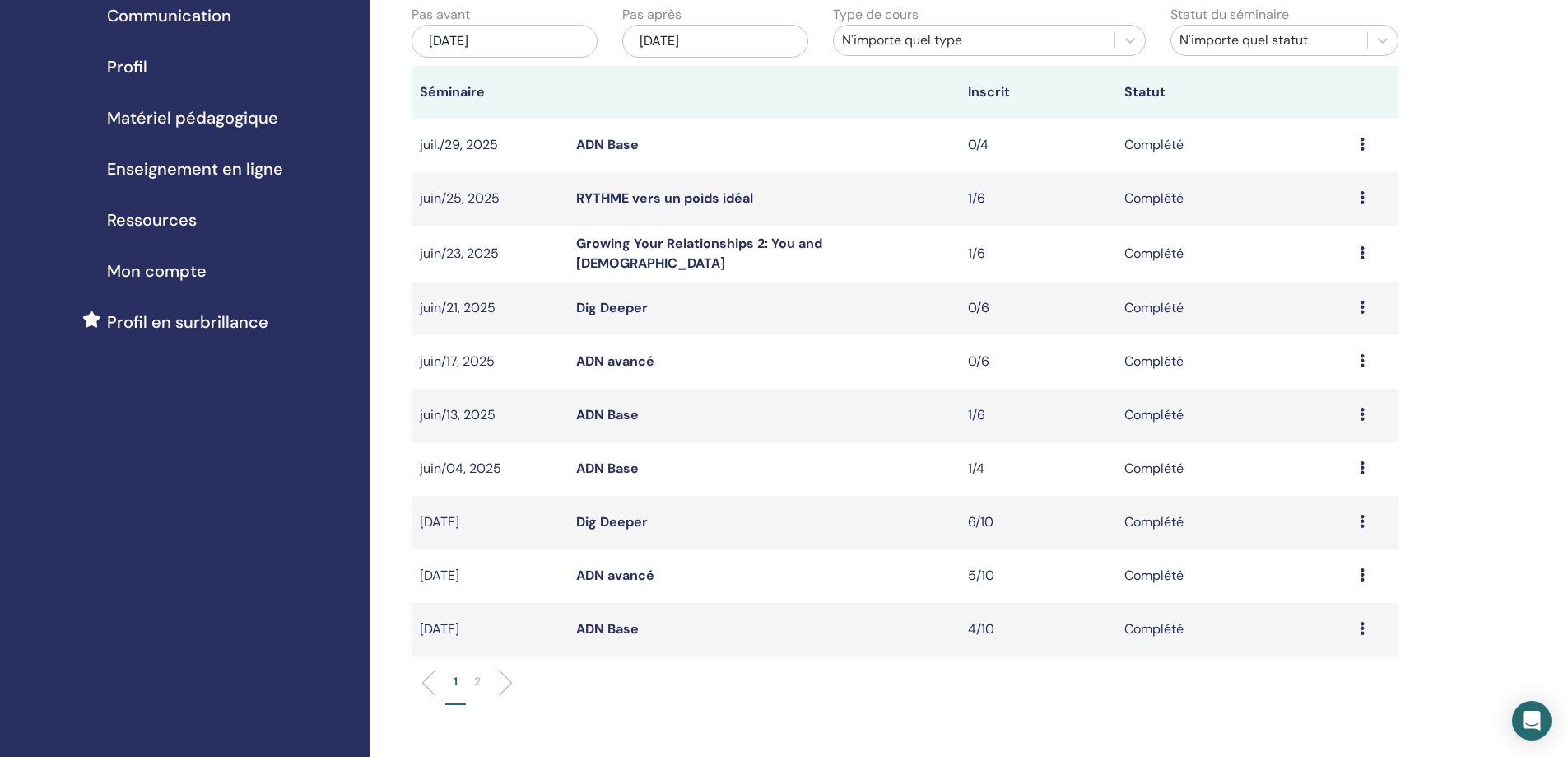
click at [1313, 698] on ul "1 2" at bounding box center [905, 688] width 958 height 32
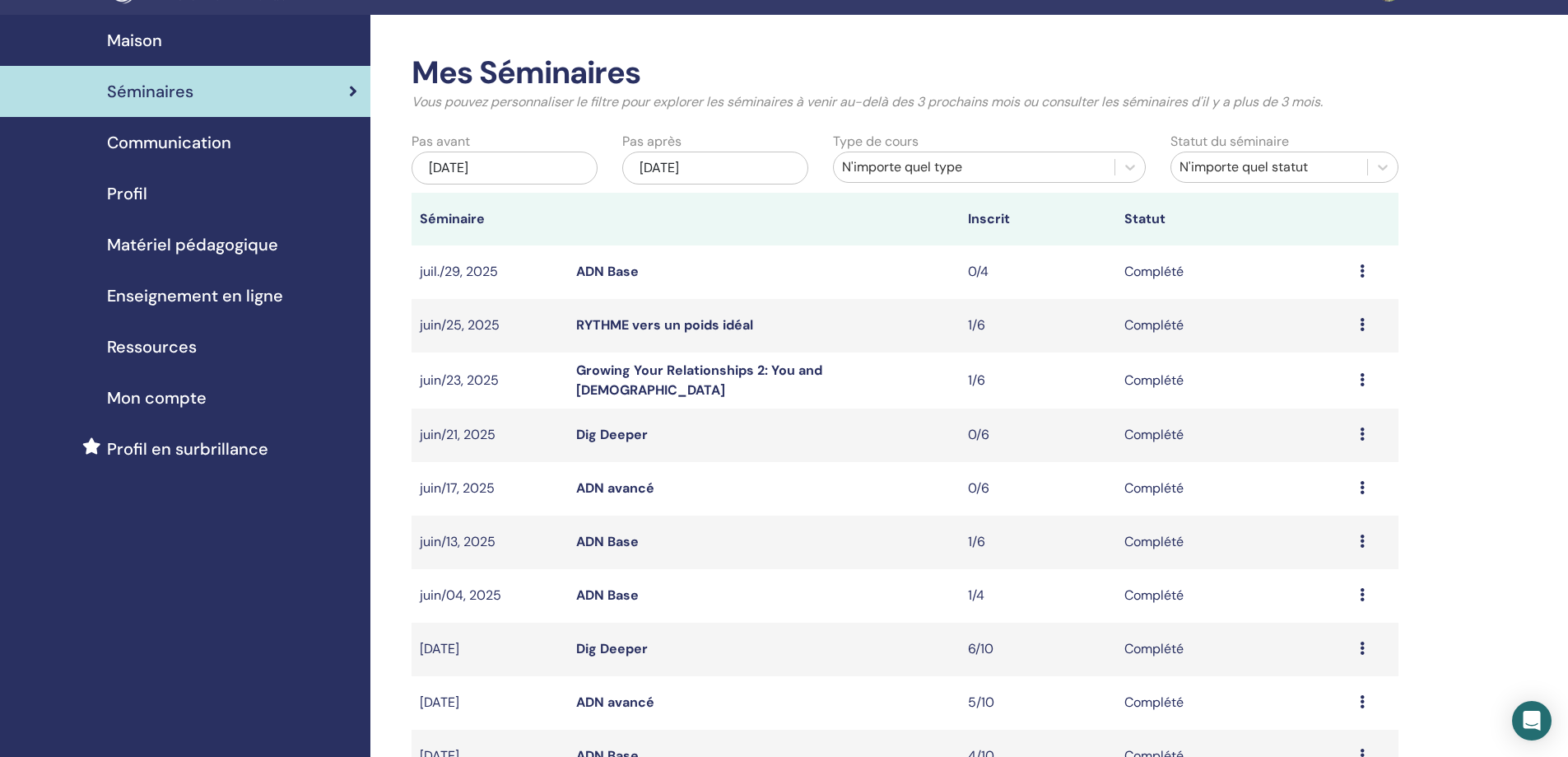
scroll to position [0, 0]
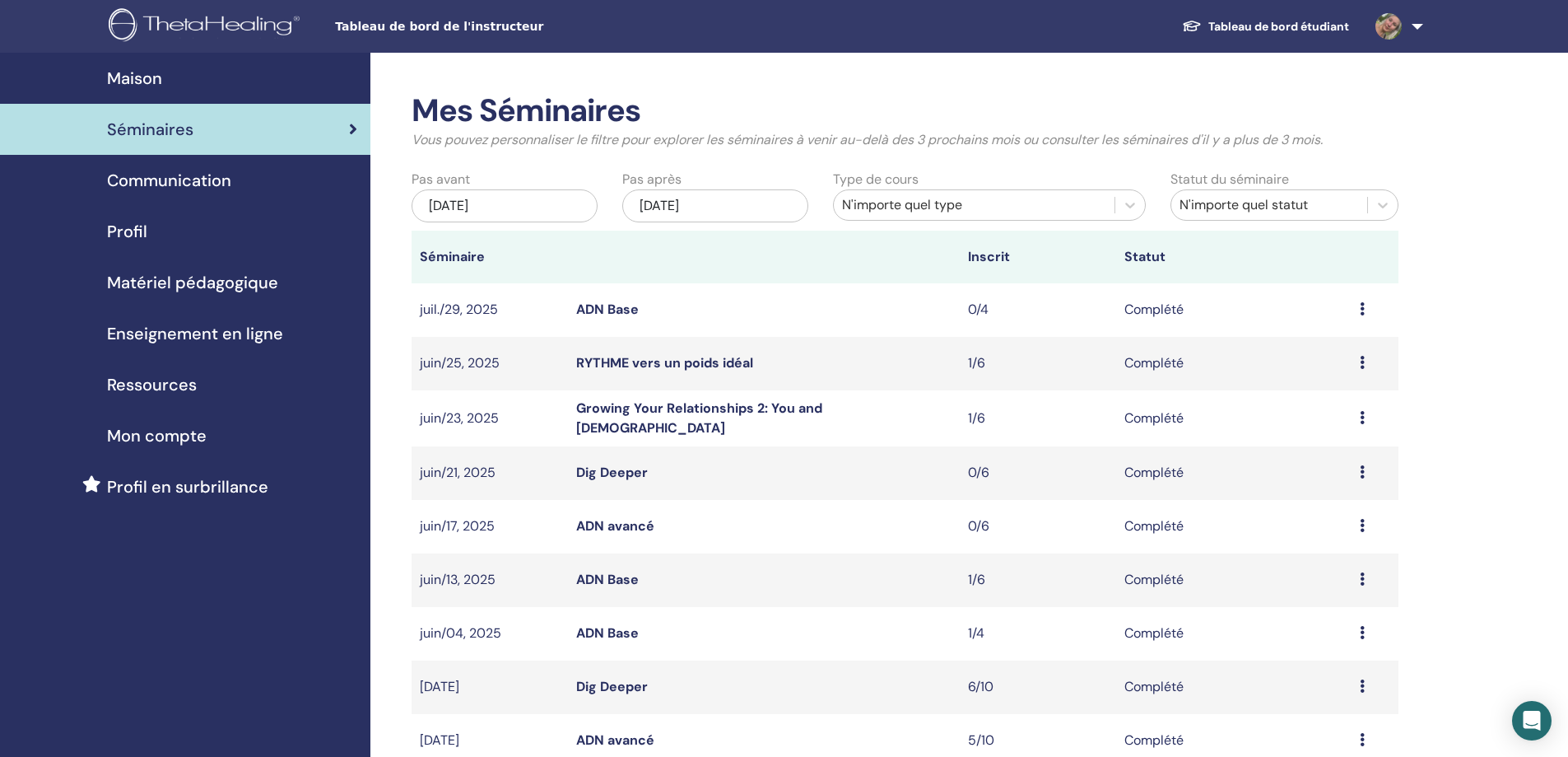
click at [610, 576] on link "ADN Base" at bounding box center [607, 579] width 63 height 18
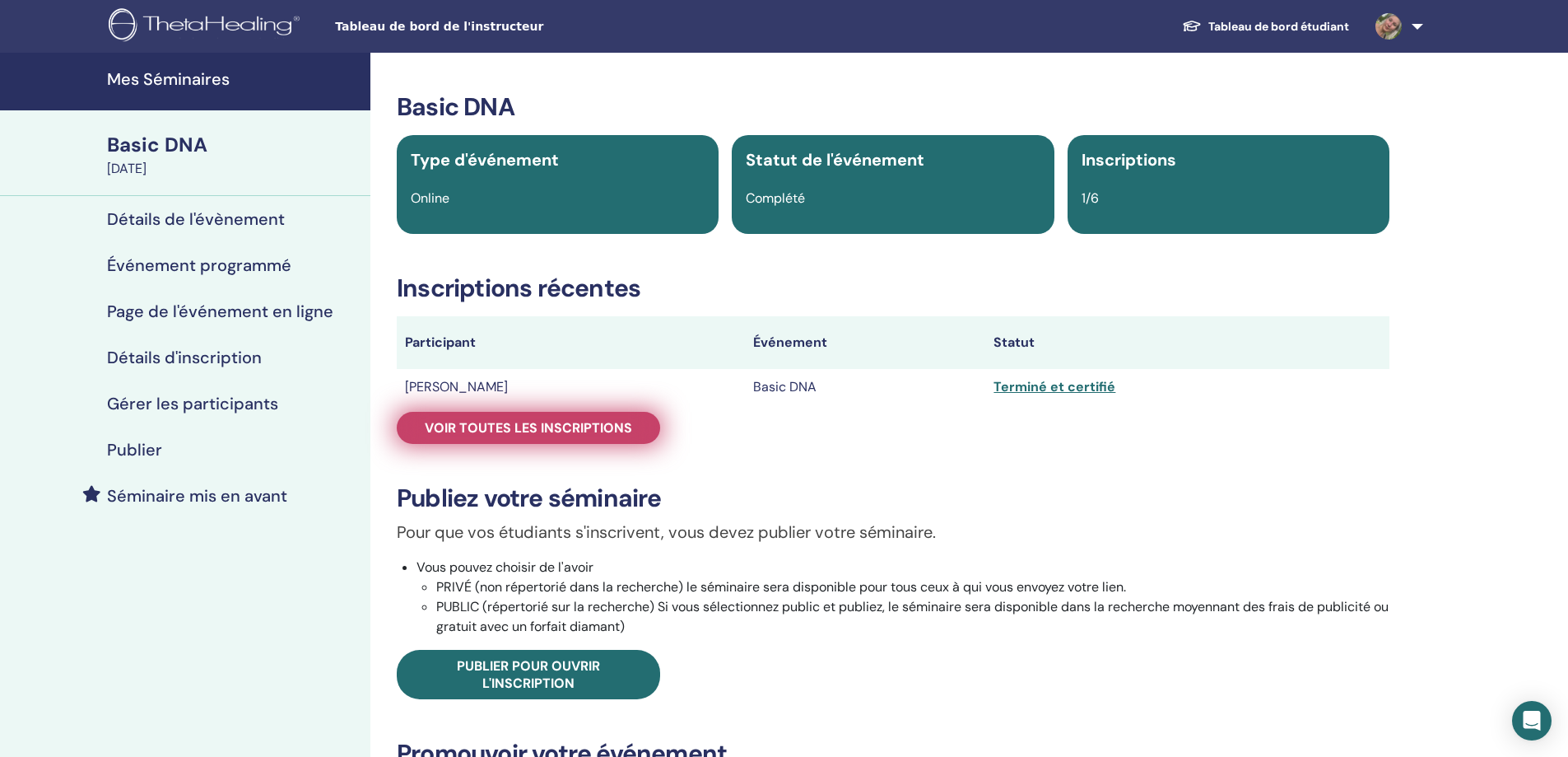
click at [506, 420] on span "Voir toutes les inscriptions" at bounding box center [528, 428] width 207 height 18
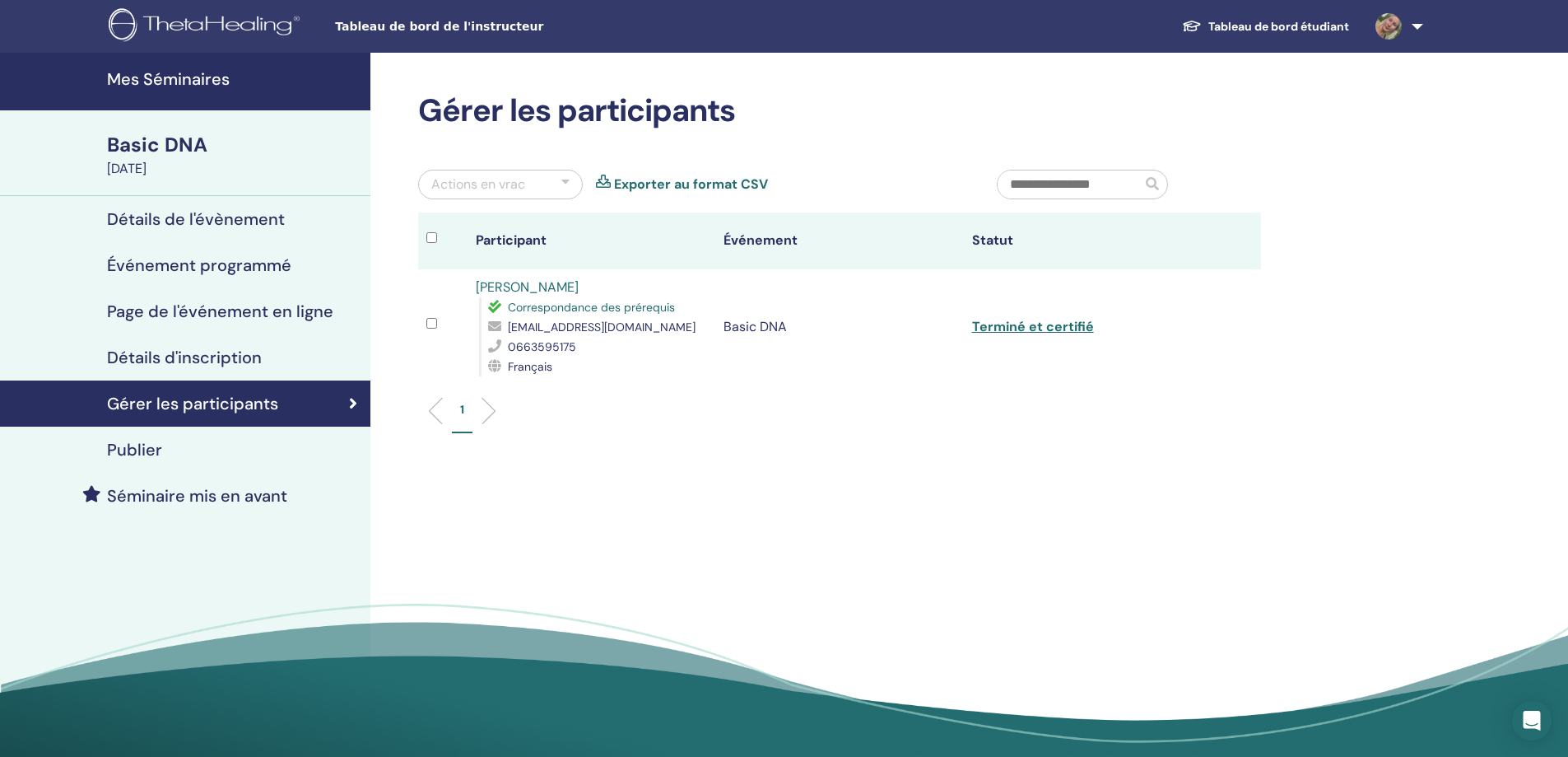
click at [1213, 482] on div "Gérer les participants Actions en vrac Exporter au format CSV Participant Événe…" at bounding box center [892, 411] width 1045 height 716
click at [687, 185] on link "Exporter au format CSV" at bounding box center [691, 184] width 154 height 19
